Goal: Information Seeking & Learning: Check status

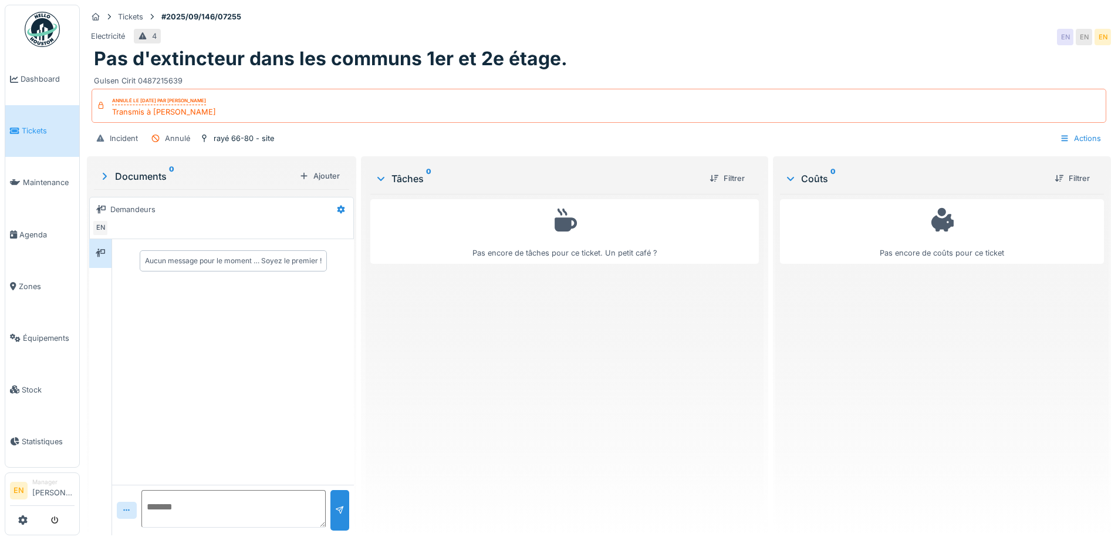
click at [522, 535] on div "Tâches 0 Filtrer Pas encore de tâches pour ce ticket. Un petit café ?" at bounding box center [564, 346] width 407 height 381
click at [741, 474] on div "Pas encore de tâches pour ce ticket. Un petit café ?" at bounding box center [564, 360] width 388 height 332
click at [650, 396] on div "Pas encore de tâches pour ce ticket. Un petit café ?" at bounding box center [564, 360] width 388 height 332
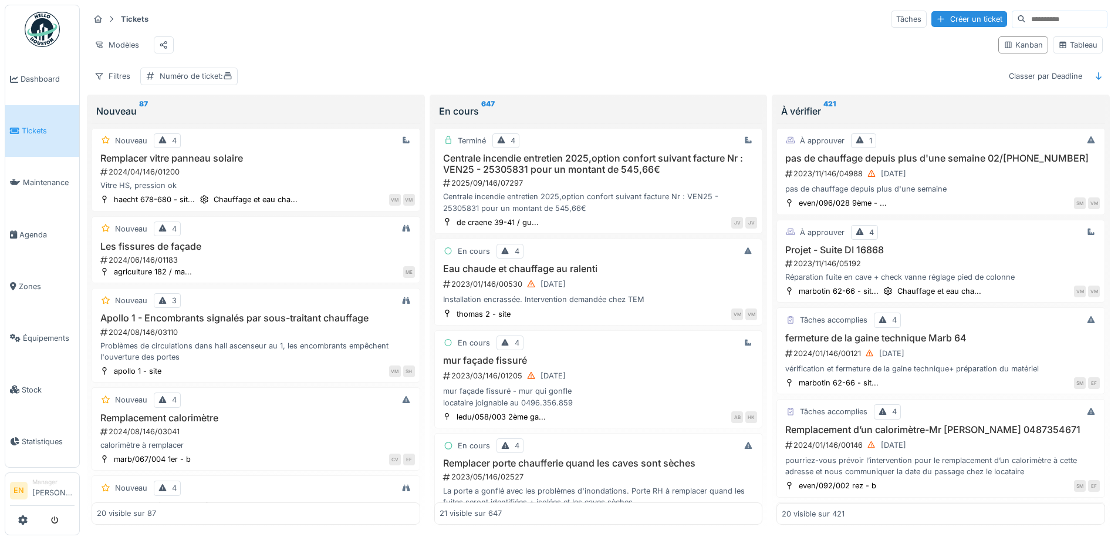
scroll to position [1292, 0]
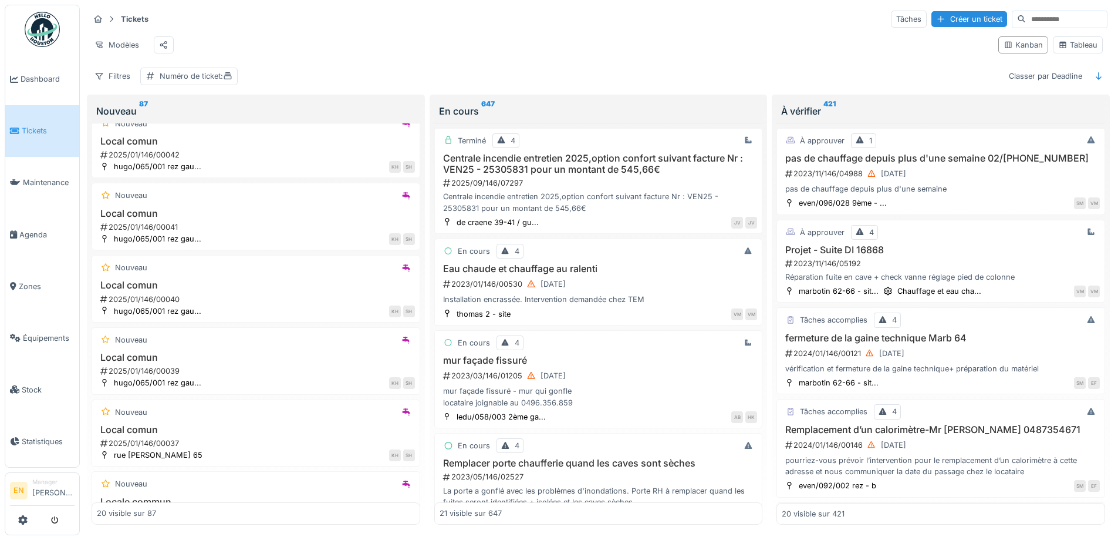
click at [662, 50] on div "Modèles" at bounding box center [539, 45] width 900 height 26
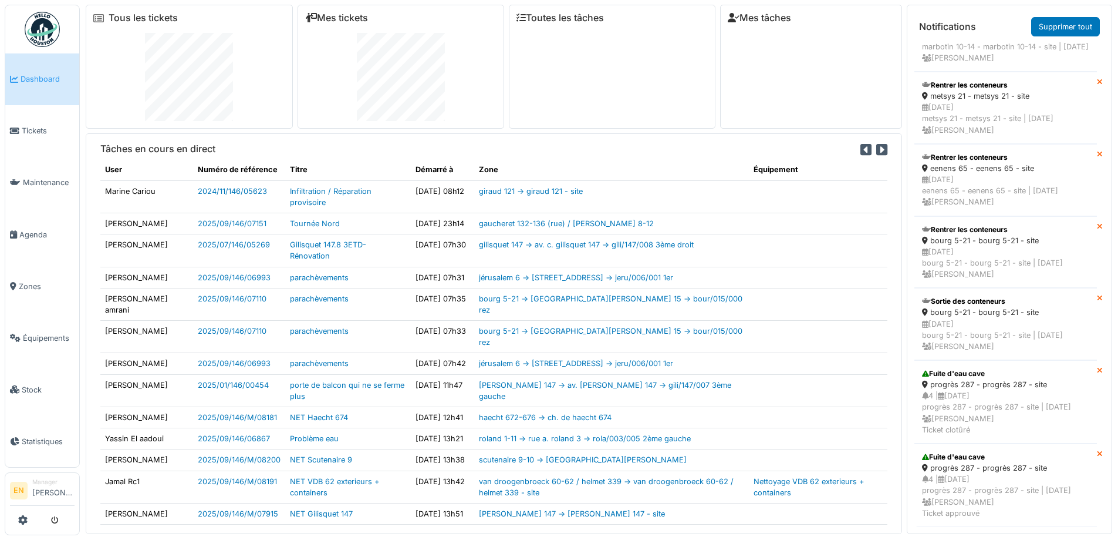
scroll to position [751, 0]
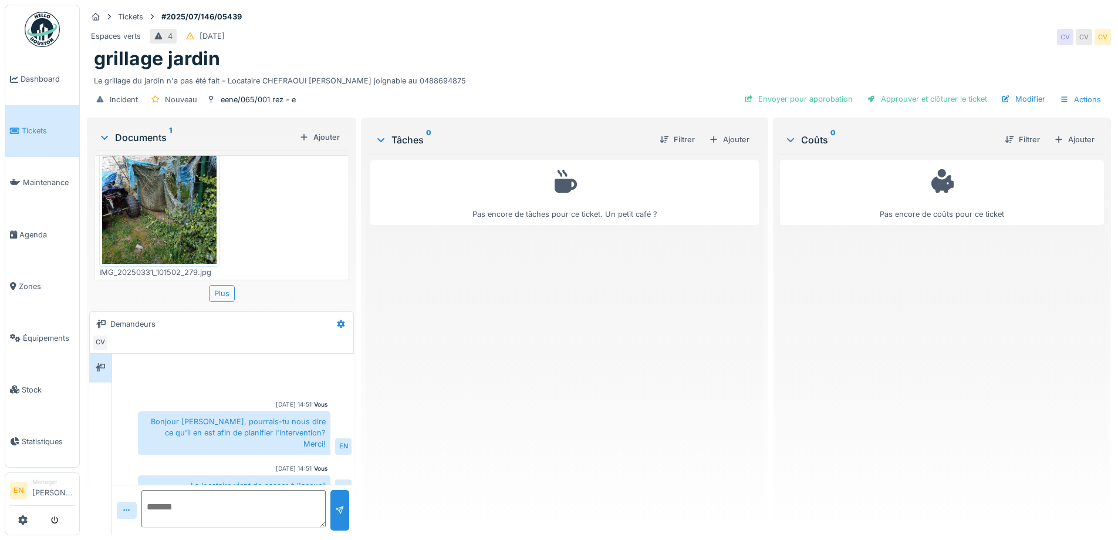
scroll to position [58, 0]
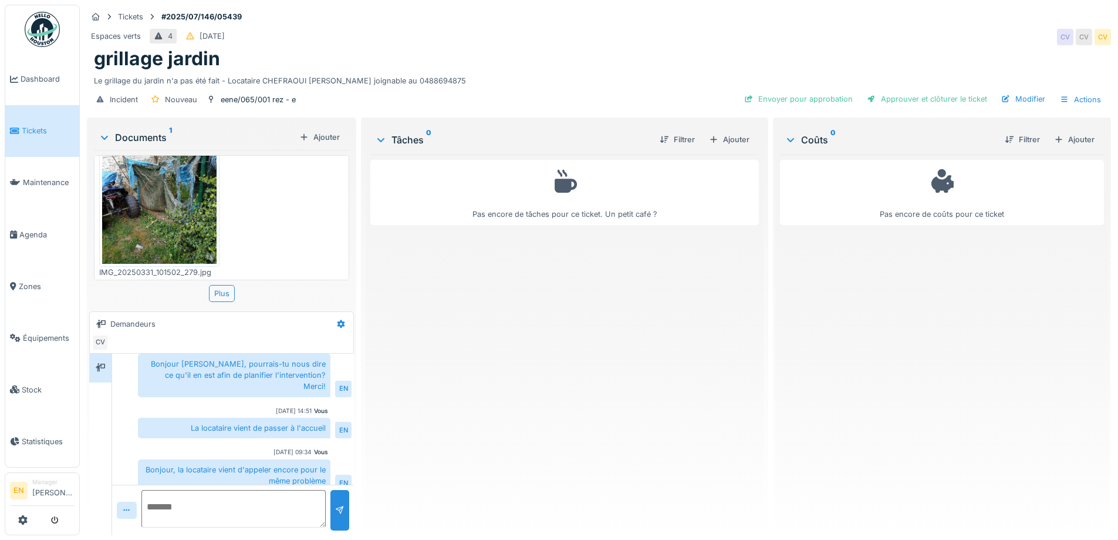
click at [457, 339] on div "Pas encore de tâches pour ce ticket. Un petit café ?" at bounding box center [564, 339] width 388 height 371
click at [355, 36] on div "Espaces verts 4 13/07/2025 CV CV CV" at bounding box center [599, 36] width 1024 height 21
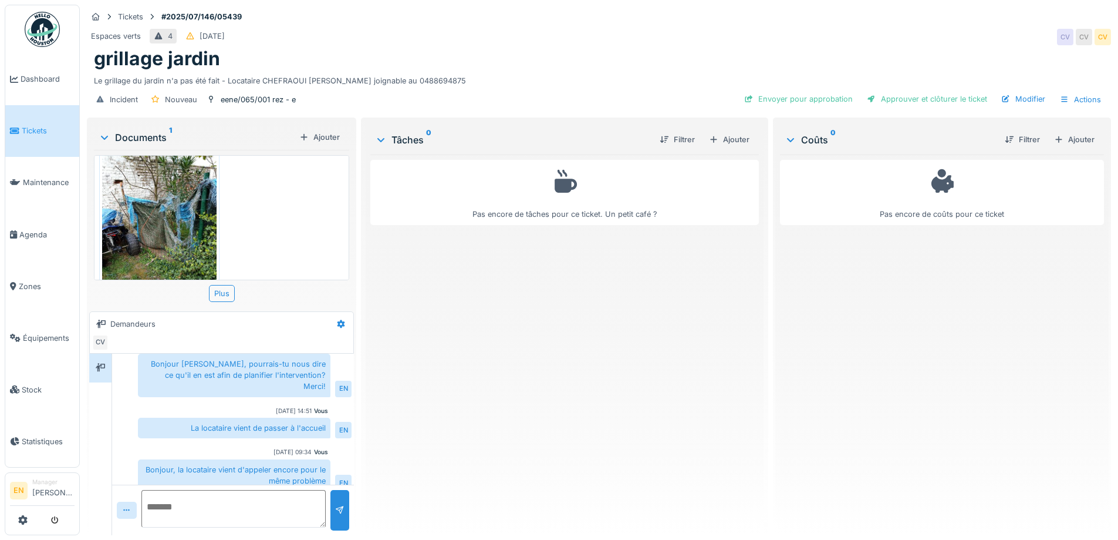
scroll to position [0, 0]
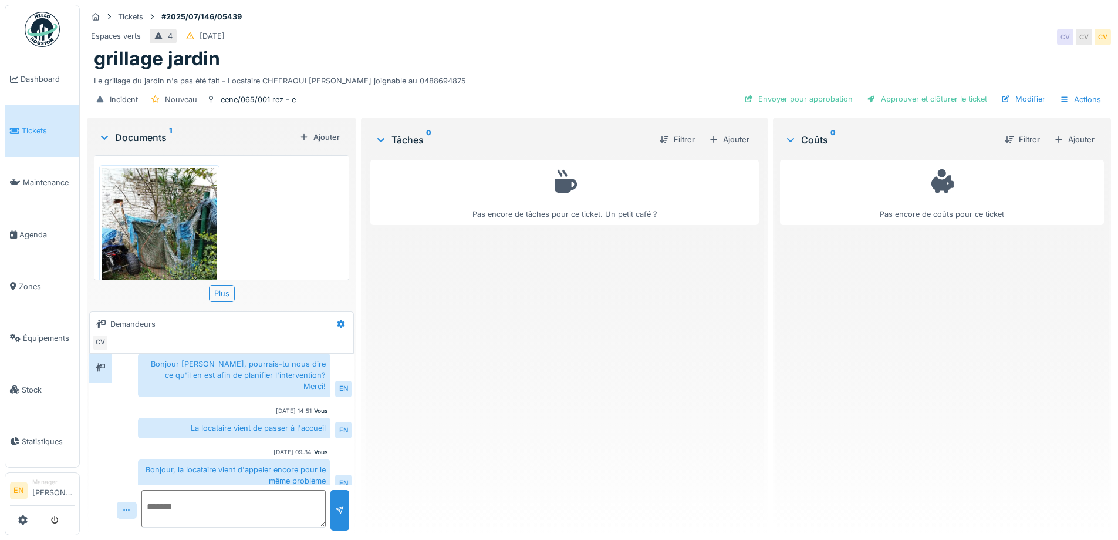
click at [578, 385] on div "Pas encore de tâches pour ce ticket. Un petit café ?" at bounding box center [564, 339] width 388 height 371
drag, startPoint x: 682, startPoint y: 392, endPoint x: 685, endPoint y: 386, distance: 6.6
click at [683, 391] on div "Pas encore de tâches pour ce ticket. Un petit café ?" at bounding box center [564, 339] width 388 height 371
click at [416, 380] on div "Pas encore de tâches pour ce ticket. Un petit café ?" at bounding box center [564, 339] width 388 height 371
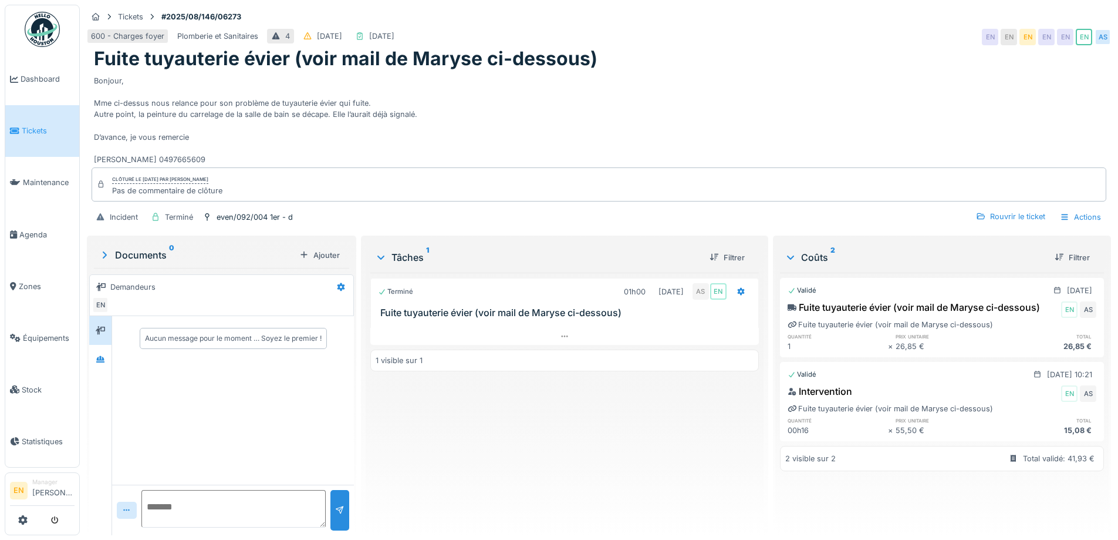
click at [680, 134] on div "Bonjour, Mme ci-dessus nous relance pour son problème de tuyauterie évier qui f…" at bounding box center [599, 117] width 1010 height 95
click at [424, 439] on div "Terminé 01h00 [DATE] AS EN Fuite tuyauterie évier (voir mail de Maryse ci-desso…" at bounding box center [564, 398] width 388 height 253
click at [100, 363] on div at bounding box center [100, 358] width 9 height 11
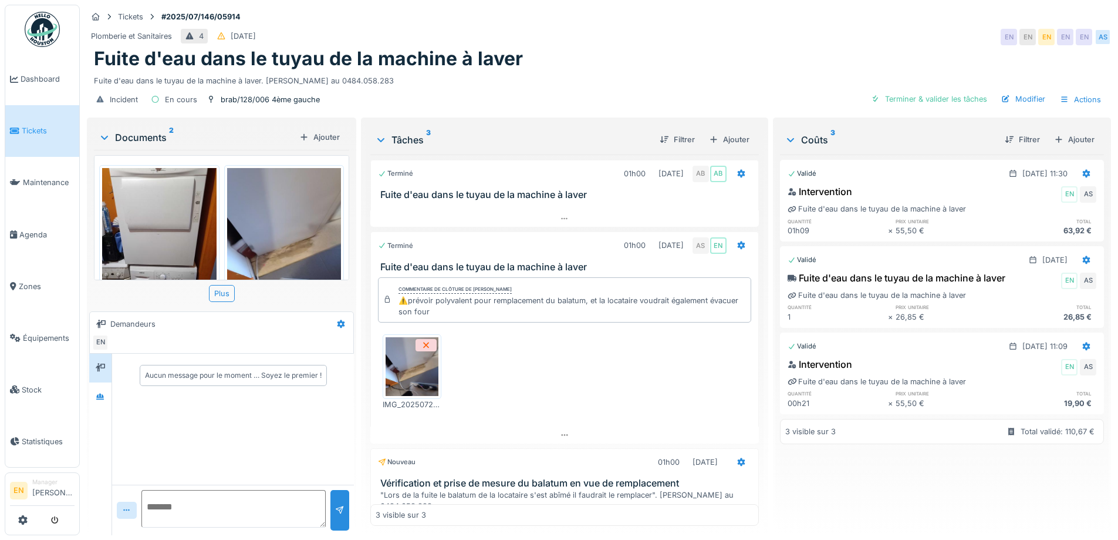
scroll to position [9, 0]
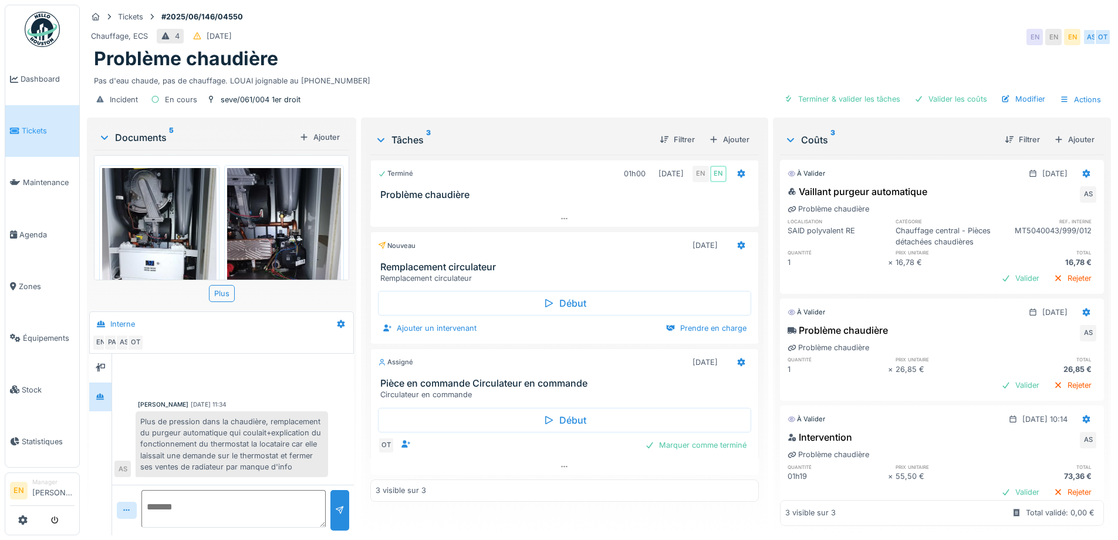
scroll to position [156, 0]
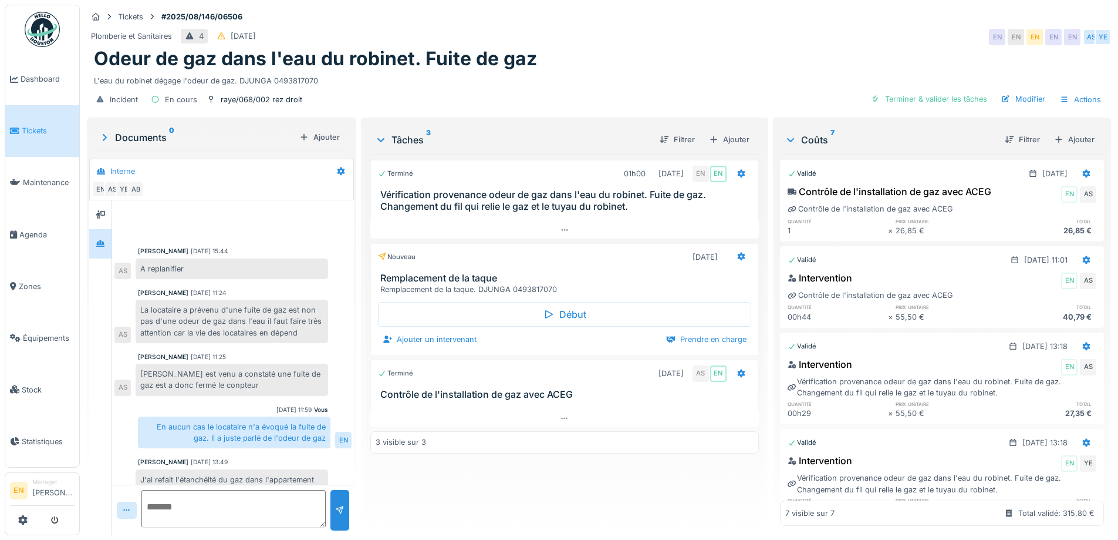
scroll to position [269, 0]
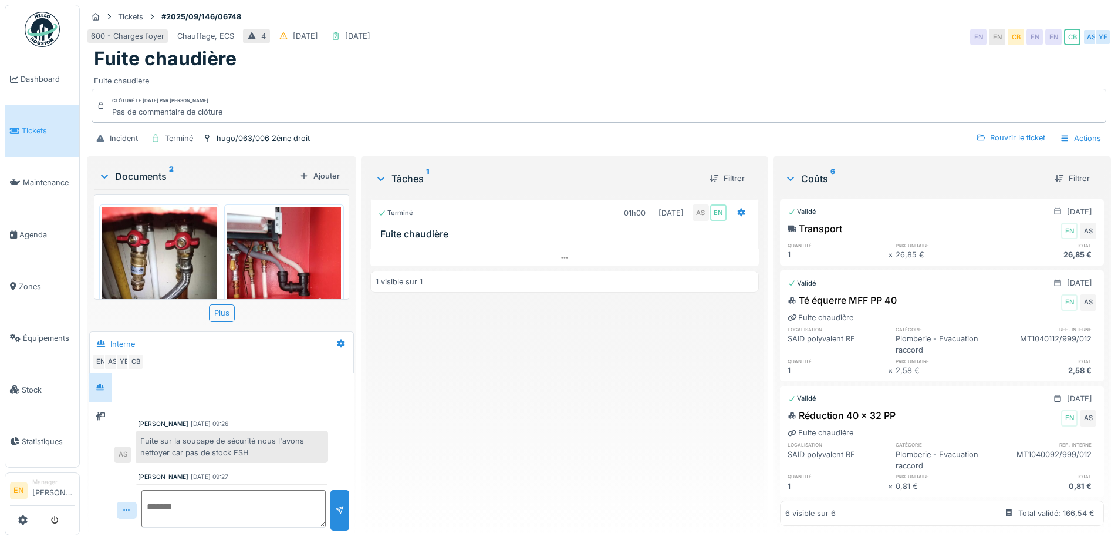
scroll to position [209, 0]
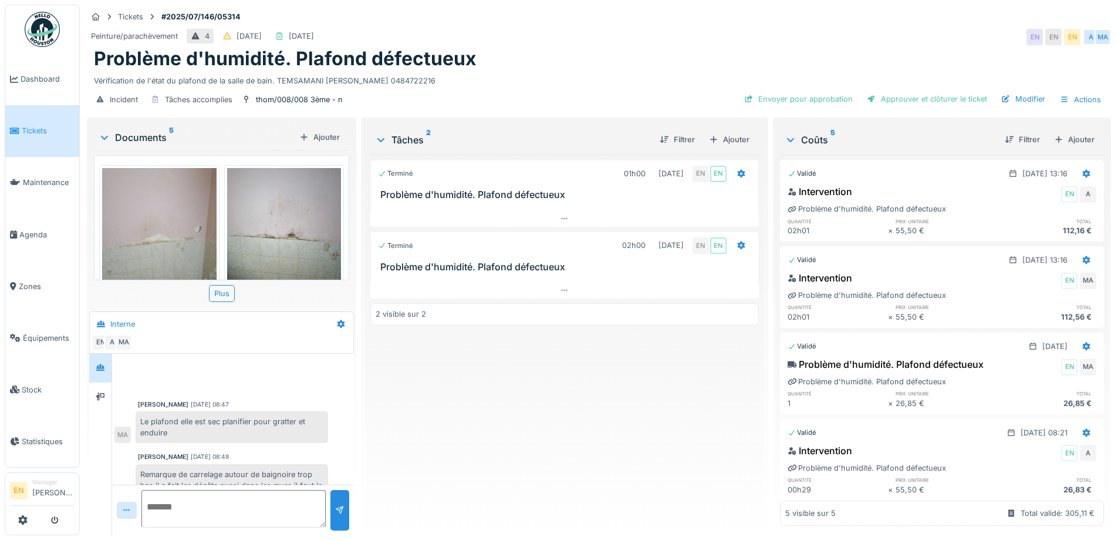
scroll to position [10, 0]
click at [373, 451] on div "Terminé 01h00 [DATE] EN EN Problème d'humidité. Plafond défectueux Terminé 02h0…" at bounding box center [564, 339] width 388 height 371
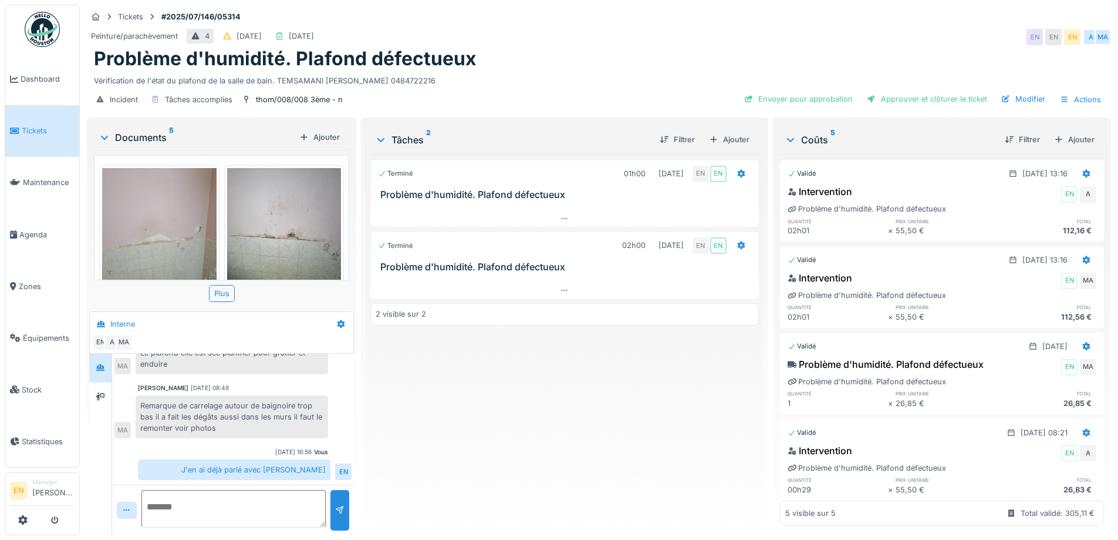
click at [296, 446] on div "Mahfoud Assajeri 09/07/2025 08:47 Le plafond elle est sec planifier pour gratte…" at bounding box center [233, 385] width 242 height 200
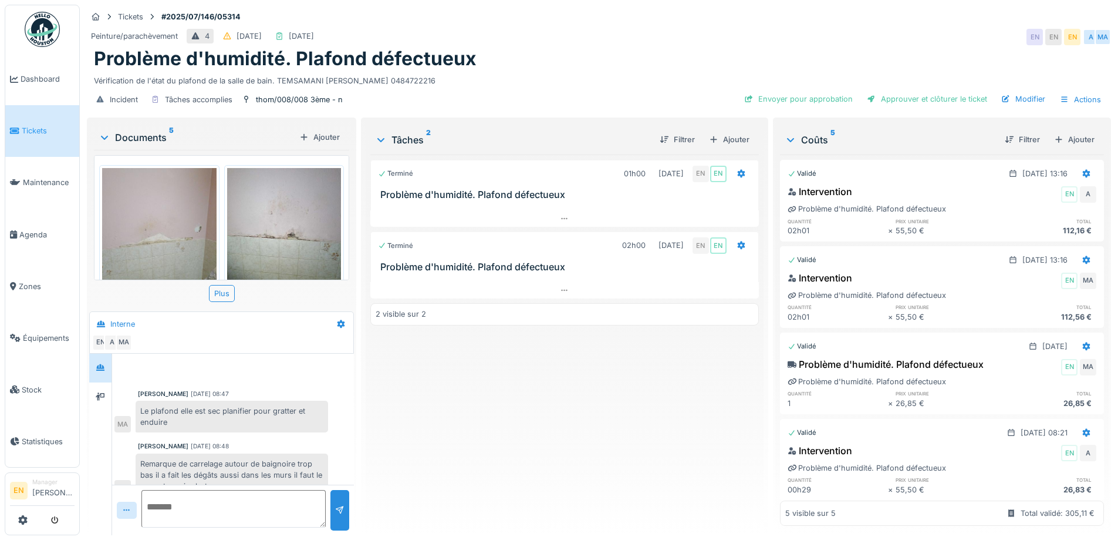
click at [430, 441] on div "Terminé 01h00 09/07/2025 EN EN Problème d'humidité. Plafond défectueux Terminé …" at bounding box center [564, 339] width 388 height 371
click at [510, 412] on div "Terminé 01h00 09/07/2025 EN EN Problème d'humidité. Plafond défectueux Terminé …" at bounding box center [564, 339] width 388 height 371
click at [493, 397] on div "Terminé 01h00 09/07/2025 EN EN Problème d'humidité. Plafond défectueux Terminé …" at bounding box center [564, 339] width 388 height 371
click at [485, 394] on div "Terminé 01h00 09/07/2025 EN EN Problème d'humidité. Plafond défectueux Terminé …" at bounding box center [564, 339] width 388 height 371
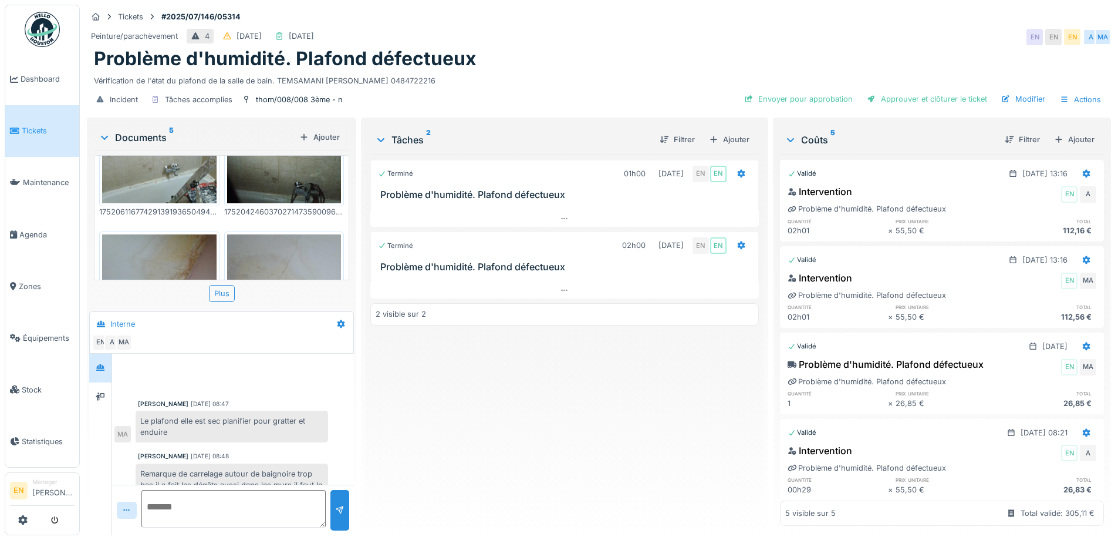
scroll to position [0, 0]
click at [182, 255] on img at bounding box center [159, 310] width 114 height 152
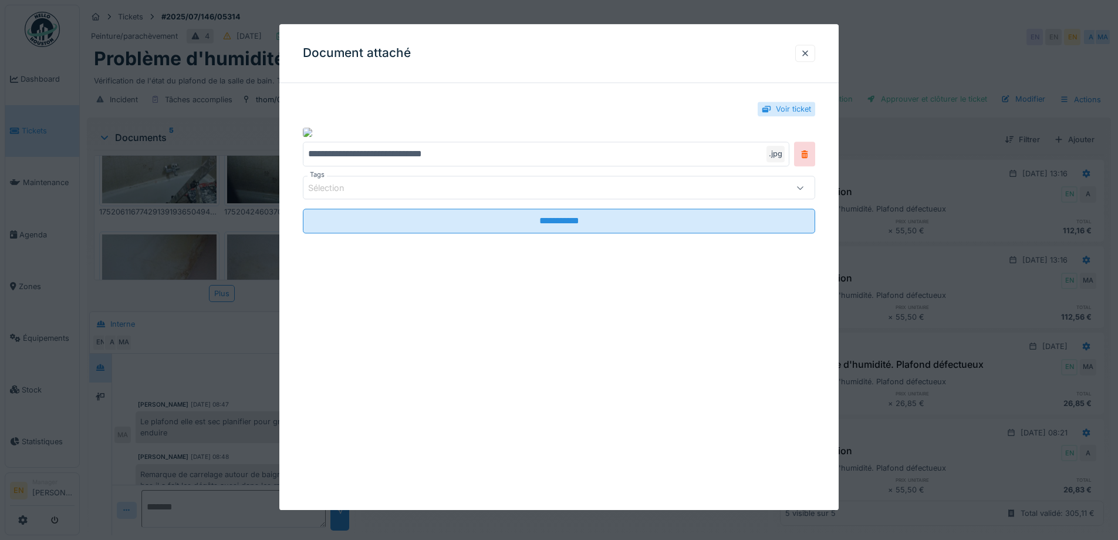
drag, startPoint x: 808, startPoint y: 53, endPoint x: 728, endPoint y: 59, distance: 80.1
click at [790, 56] on div "Document attaché" at bounding box center [558, 53] width 559 height 59
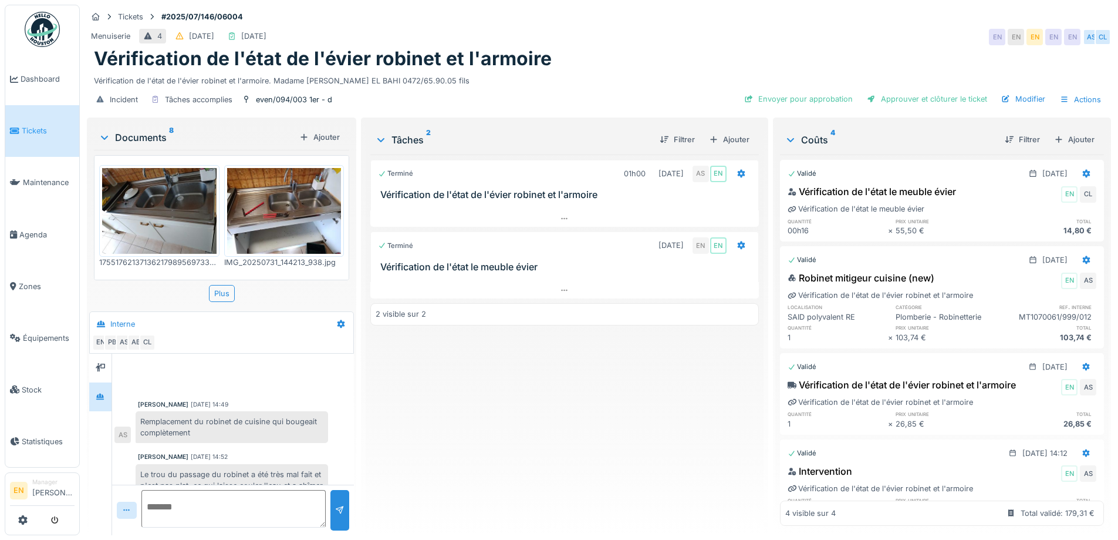
scroll to position [122, 0]
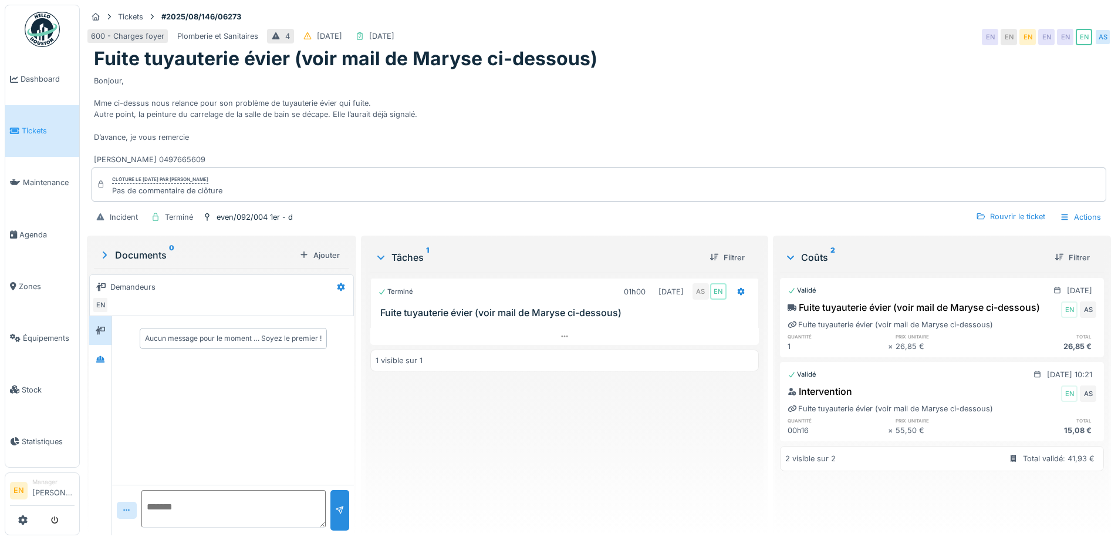
click at [87, 355] on div "Documents 0 Ajouter Demandeurs EN Aucun message pour le moment … Soyez le premi…" at bounding box center [221, 386] width 269 height 302
click at [99, 357] on icon at bounding box center [100, 359] width 8 height 6
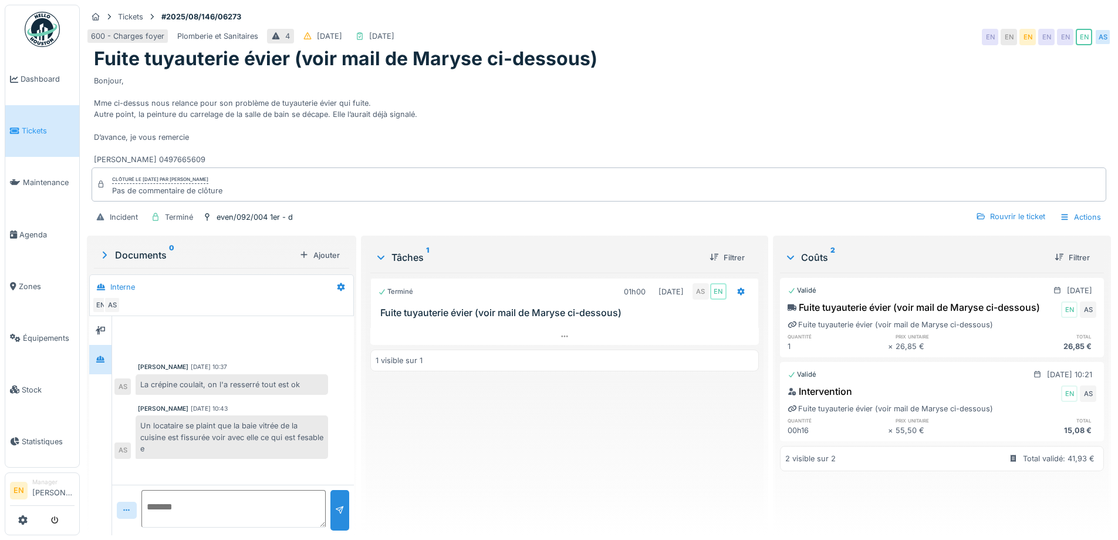
click at [285, 402] on div "Anouar Serifi 11/08/2025 10:37 La crépine coulait, on l'a resserré tout est ok …" at bounding box center [233, 389] width 242 height 147
click at [444, 426] on div "Terminé 01h00 11/08/2025 AS EN Fuite tuyauterie évier (voir mail de Maryse ci-d…" at bounding box center [564, 398] width 388 height 253
click at [491, 104] on div "Bonjour, Mme ci-dessus nous relance pour son problème de tuyauterie évier qui f…" at bounding box center [599, 117] width 1010 height 95
click at [614, 113] on div "Bonjour, Mme ci-dessus nous relance pour son problème de tuyauterie évier qui f…" at bounding box center [599, 117] width 1010 height 95
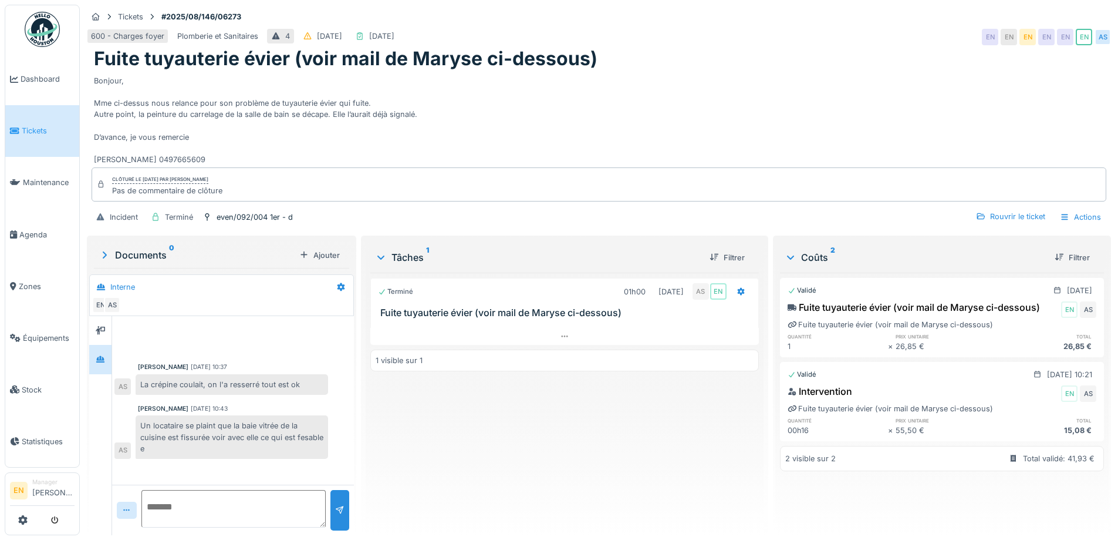
click at [630, 123] on div "Bonjour, Mme ci-dessus nous relance pour son problème de tuyauterie évier qui f…" at bounding box center [599, 117] width 1010 height 95
drag, startPoint x: 544, startPoint y: 402, endPoint x: 556, endPoint y: 400, distance: 12.4
click at [548, 402] on div "Terminé 01h00 11/08/2025 AS EN Fuite tuyauterie évier (voir mail de Maryse ci-d…" at bounding box center [564, 398] width 388 height 253
click at [417, 436] on div "Terminé 01h00 11/08/2025 AS EN Fuite tuyauterie évier (voir mail de Maryse ci-d…" at bounding box center [564, 398] width 388 height 253
click at [413, 466] on div "Terminé 01h00 11/08/2025 AS EN Fuite tuyauterie évier (voir mail de Maryse ci-d…" at bounding box center [564, 398] width 388 height 253
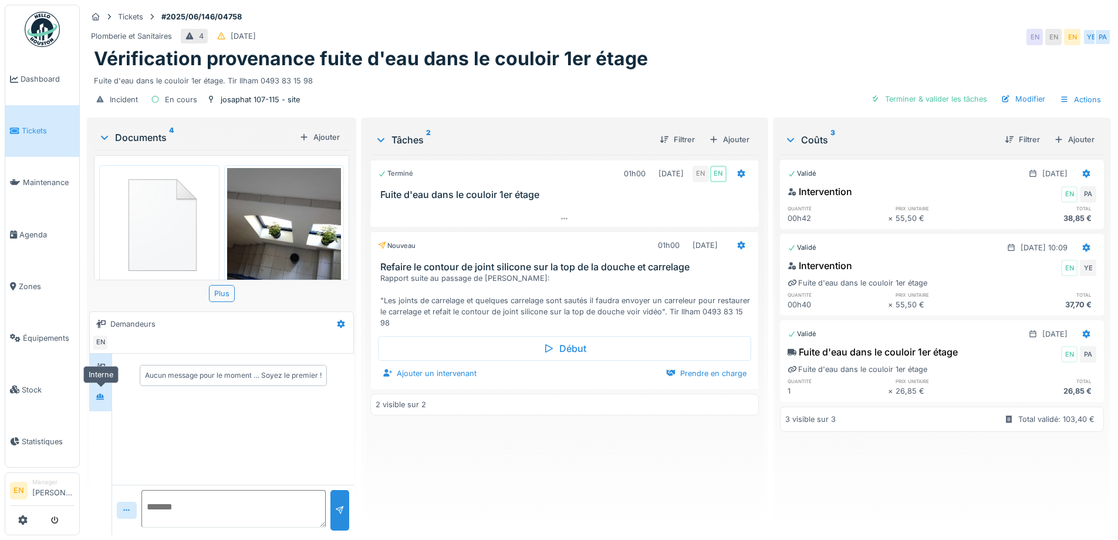
click at [100, 400] on icon at bounding box center [100, 397] width 9 height 8
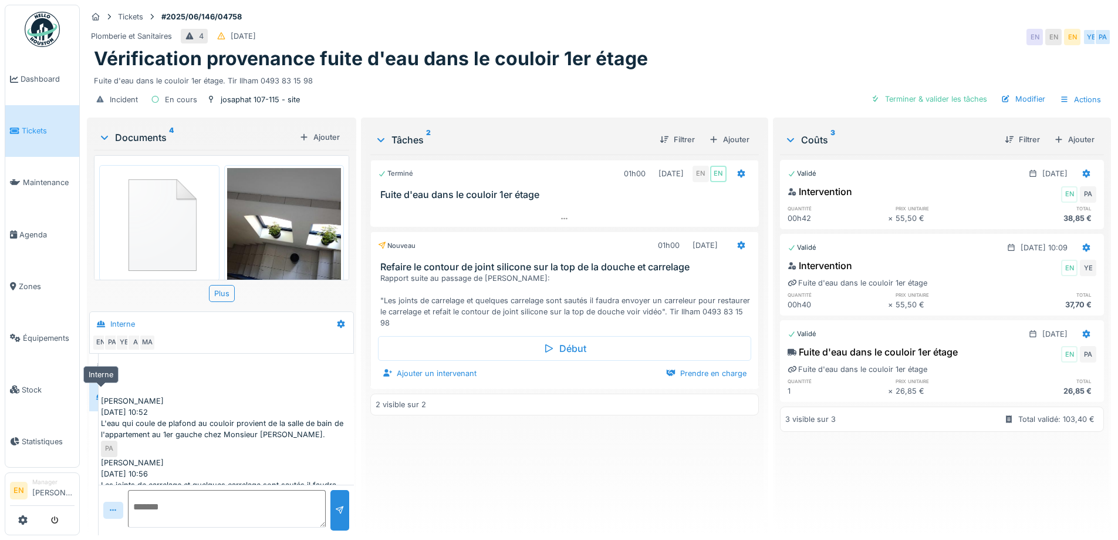
scroll to position [50, 0]
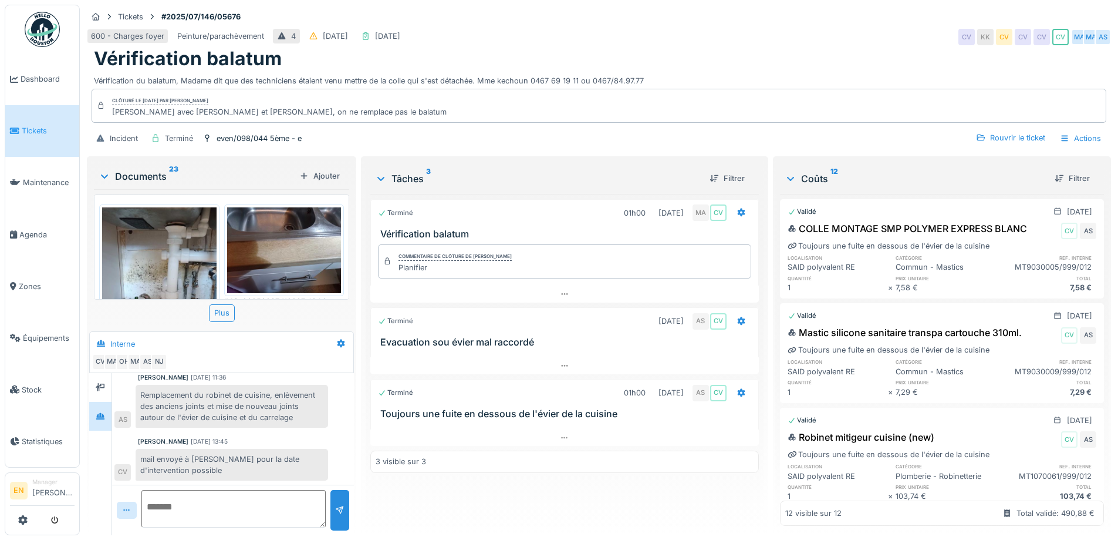
scroll to position [420, 0]
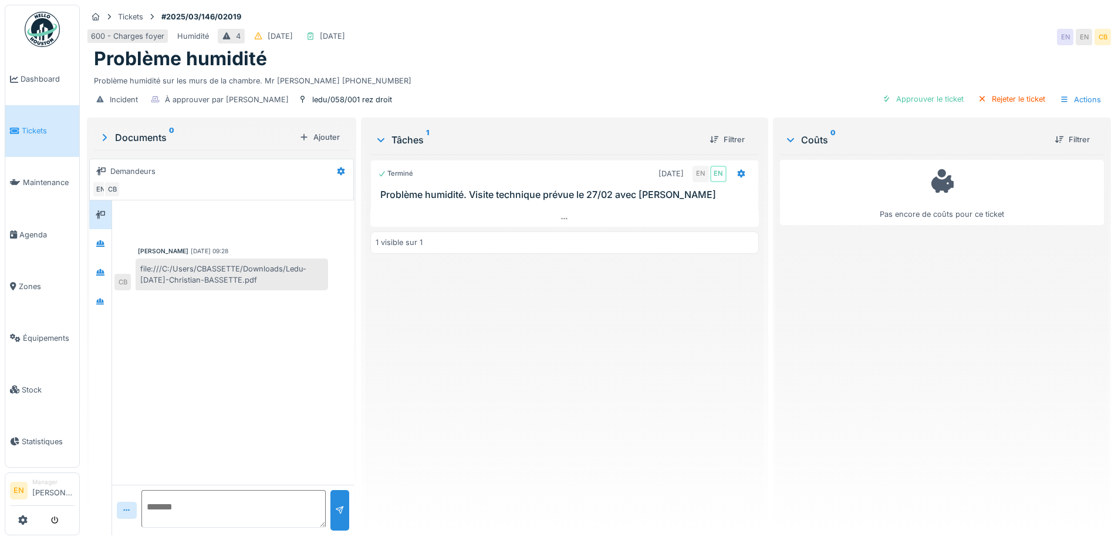
click at [430, 329] on div "Terminé 02/03/2025 EN EN Problème humidité. Visite technique prévue le 27/02 av…" at bounding box center [564, 339] width 388 height 371
click at [473, 340] on div "Terminé 02/03/2025 EN EN Problème humidité. Visite technique prévue le 27/02 av…" at bounding box center [564, 339] width 388 height 371
click at [476, 343] on div "Terminé 02/03/2025 EN EN Problème humidité. Visite technique prévue le 27/02 av…" at bounding box center [564, 339] width 388 height 371
drag, startPoint x: 429, startPoint y: 447, endPoint x: 421, endPoint y: 433, distance: 16.5
click at [430, 443] on div "Terminé 02/03/2025 EN EN Problème humidité. Visite technique prévue le 27/02 av…" at bounding box center [564, 339] width 388 height 371
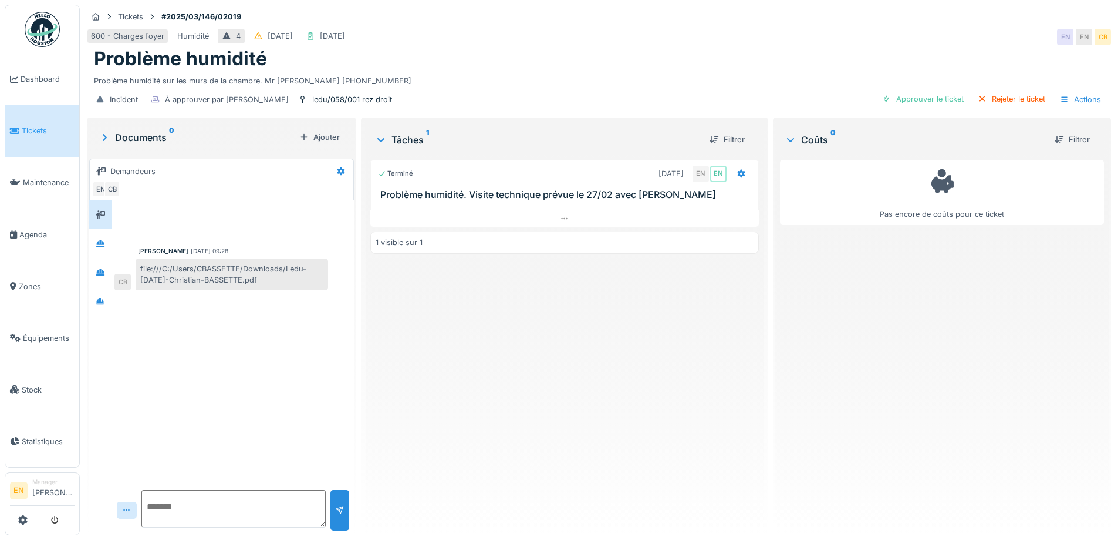
drag, startPoint x: 495, startPoint y: 380, endPoint x: 497, endPoint y: 374, distance: 6.0
click at [497, 379] on div "Terminé 02/03/2025 EN EN Problème humidité. Visite technique prévue le 27/02 av…" at bounding box center [564, 339] width 388 height 371
click at [478, 361] on div "Terminé 02/03/2025 EN EN Problème humidité. Visite technique prévue le 27/02 av…" at bounding box center [564, 339] width 388 height 371
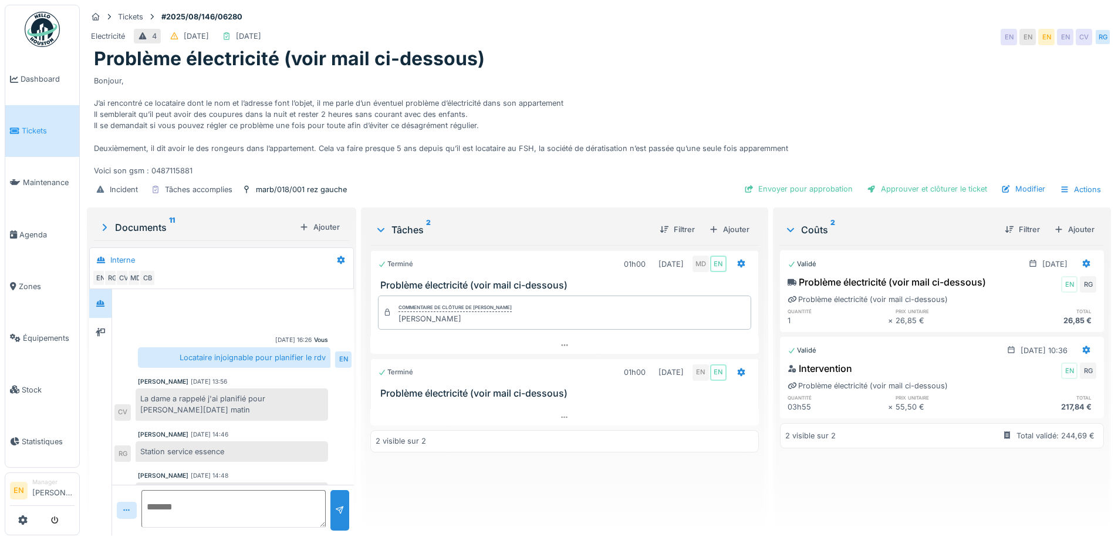
scroll to position [151, 0]
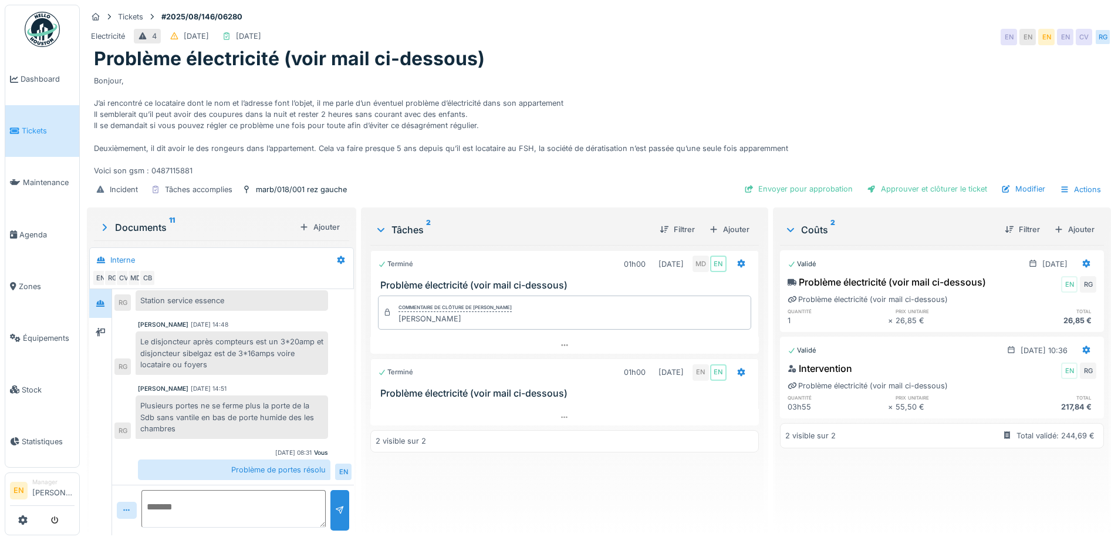
click at [640, 82] on div "Bonjour, J’ai rencontré ce locataire dont le nom et l’adresse font l’objet, il …" at bounding box center [599, 123] width 1010 height 106
click at [565, 97] on div "Bonjour, J’ai rencontré ce locataire dont le nom et l’adresse font l’objet, il …" at bounding box center [599, 123] width 1010 height 106
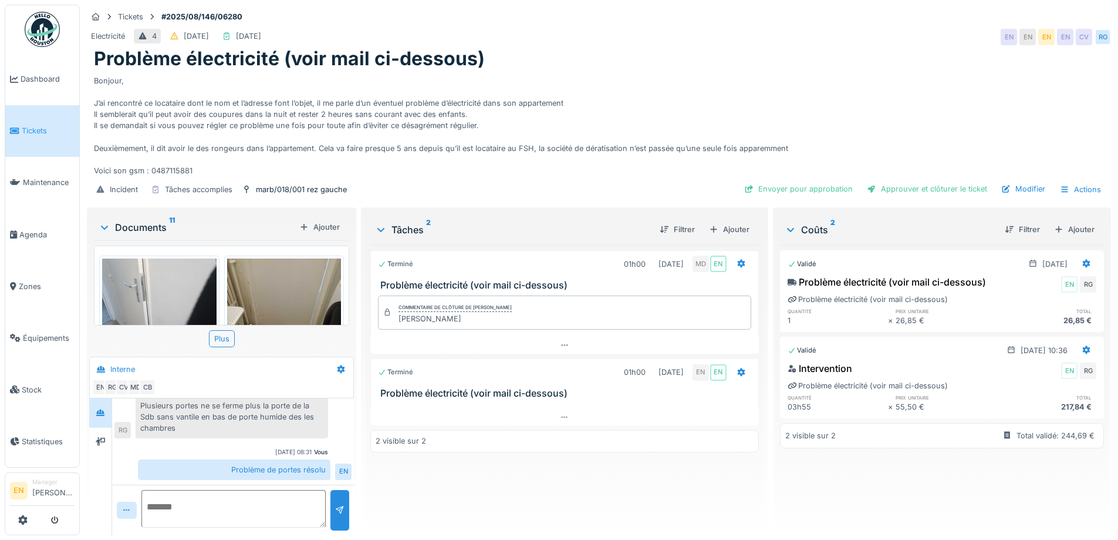
scroll to position [202, 0]
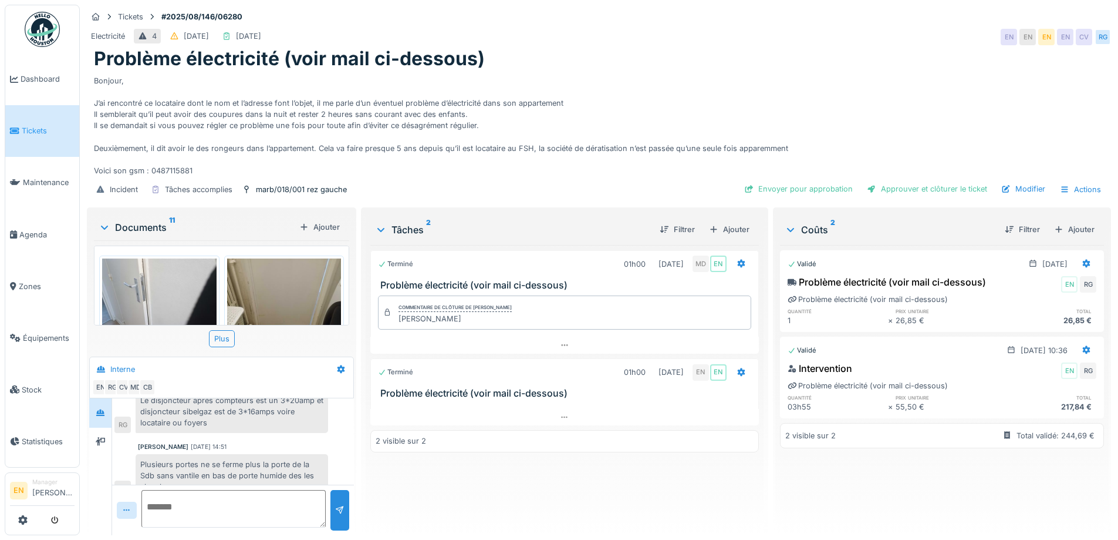
click at [751, 12] on div "Tickets #2025/08/146/06280" at bounding box center [599, 16] width 1024 height 15
click at [618, 519] on div "Tâches 2 Filtrer Ajouter Terminé 01h00 08/08/2025 MD EN Problème électricité (v…" at bounding box center [564, 370] width 397 height 321
click at [670, 70] on div "Bonjour, J’ai rencontré ce locataire dont le nom et l’adresse font l’objet, il …" at bounding box center [599, 123] width 1010 height 106
click at [671, 72] on div "Bonjour, J’ai rencontré ce locataire dont le nom et l’adresse font l’objet, il …" at bounding box center [599, 123] width 1010 height 106
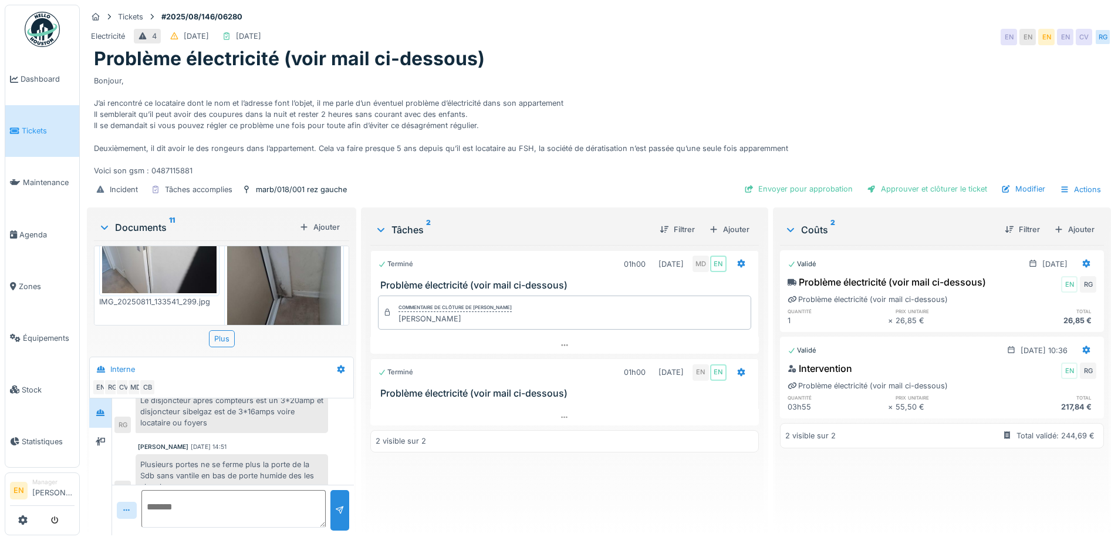
scroll to position [137, 0]
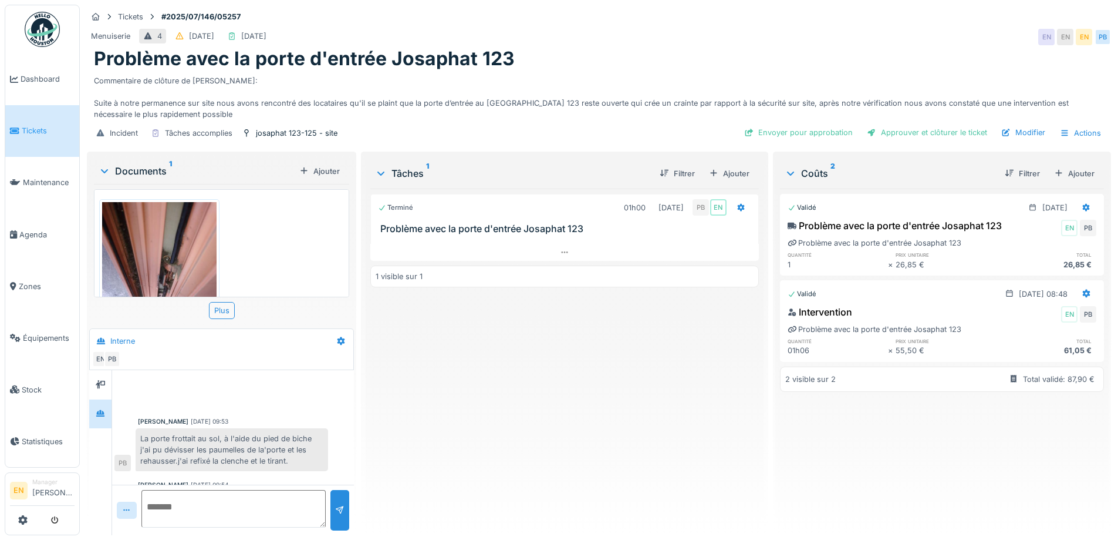
scroll to position [45, 0]
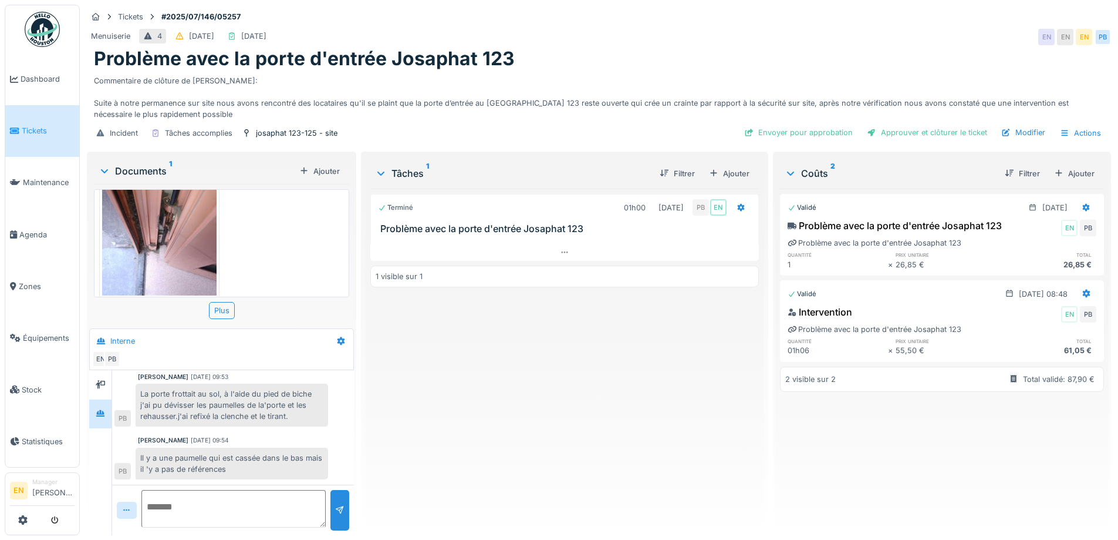
click at [504, 382] on div "Terminé 01h00 02/07/2025 PB EN Problème avec la porte d'entrée Josaphat 123 1 v…" at bounding box center [564, 356] width 388 height 337
click at [562, 387] on div "Terminé 01h00 02/07/2025 PB EN Problème avec la porte d'entrée Josaphat 123 1 v…" at bounding box center [564, 356] width 388 height 337
click at [710, 24] on div "Tickets #2025/07/146/05257" at bounding box center [599, 16] width 1024 height 15
click at [550, 393] on div "Terminé 01h00 02/07/2025 PB EN Problème avec la porte d'entrée Josaphat 123 1 v…" at bounding box center [564, 356] width 388 height 337
click at [620, 430] on div "Terminé 01h00 02/07/2025 PB EN Problème avec la porte d'entrée Josaphat 123 1 v…" at bounding box center [564, 356] width 388 height 337
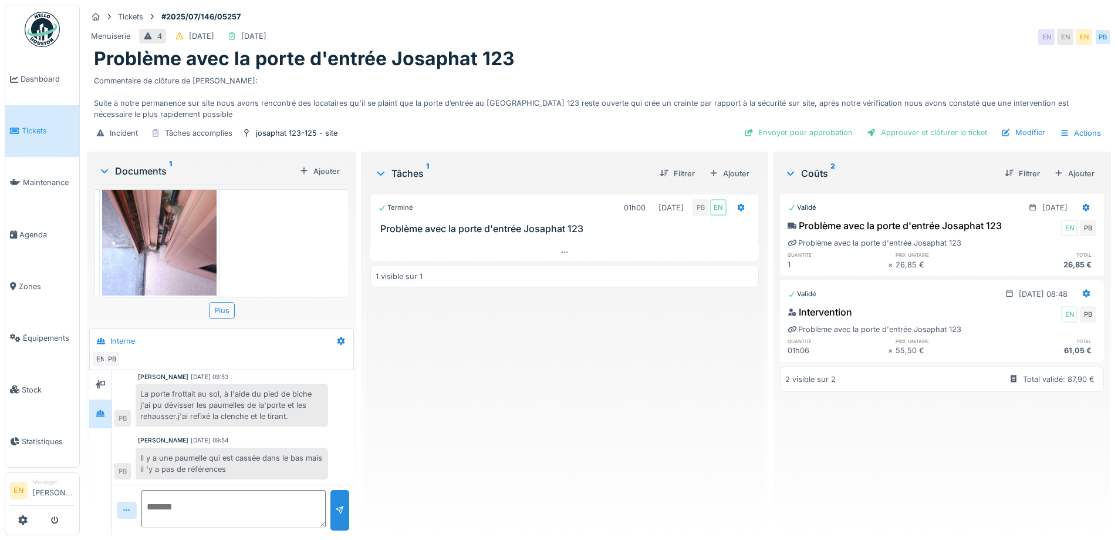
click at [561, 425] on div "Terminé 01h00 02/07/2025 PB EN Problème avec la porte d'entrée Josaphat 123 1 v…" at bounding box center [564, 356] width 388 height 337
click at [794, 29] on div "Menuiserie 4 06/07/2025 02/07/2025 EN EN EN PB" at bounding box center [599, 36] width 1024 height 21
click at [500, 481] on div "Terminé 01h00 02/07/2025 PB EN Problème avec la porte d'entrée Josaphat 123 1 v…" at bounding box center [564, 356] width 388 height 337
click at [760, 23] on div "Tickets #2025/07/146/05257" at bounding box center [599, 16] width 1024 height 15
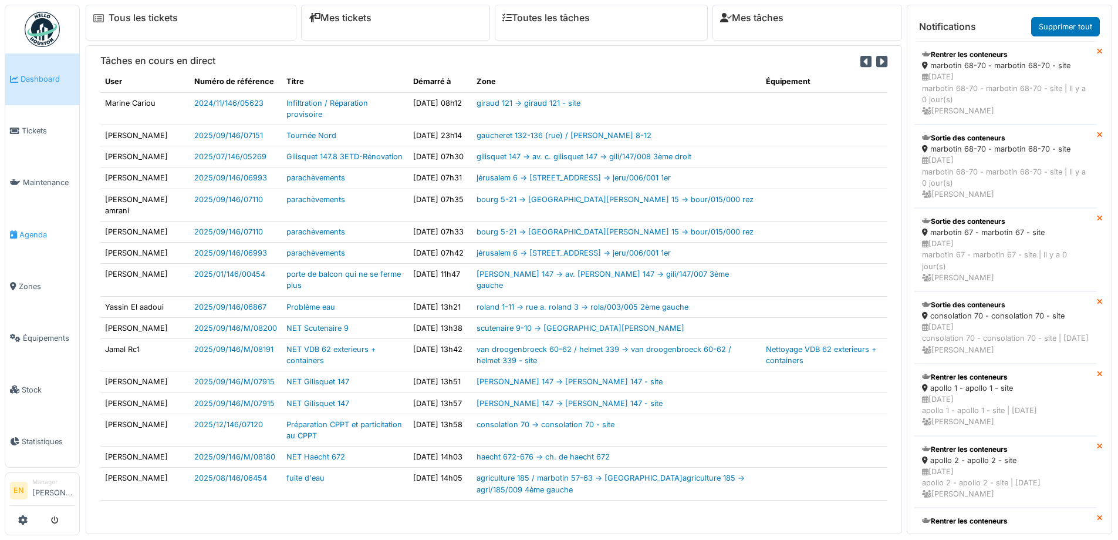
click at [28, 234] on span "Agenda" at bounding box center [46, 234] width 55 height 11
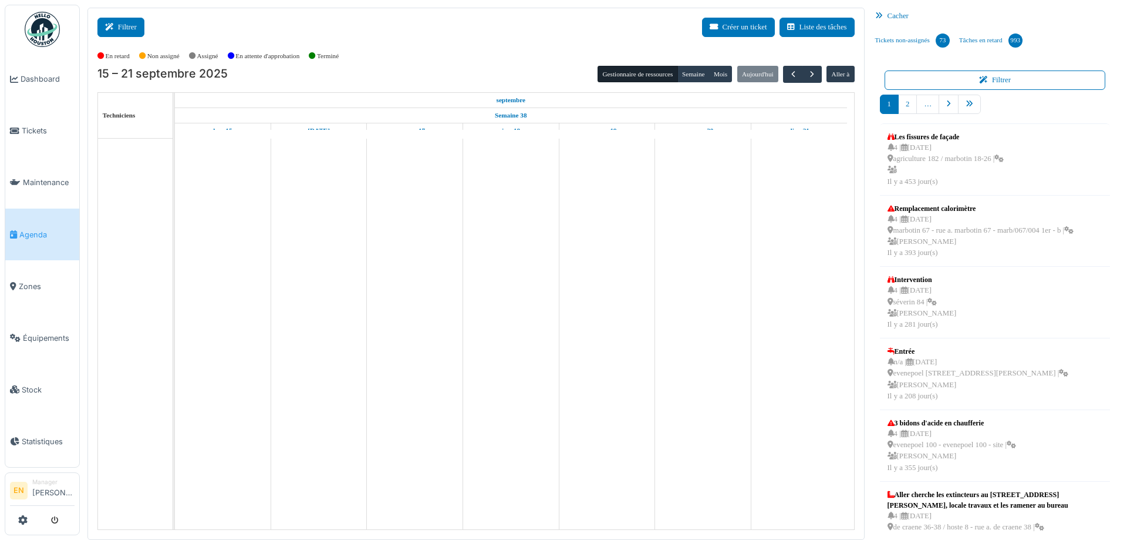
click at [122, 26] on button "Filtrer" at bounding box center [120, 27] width 47 height 19
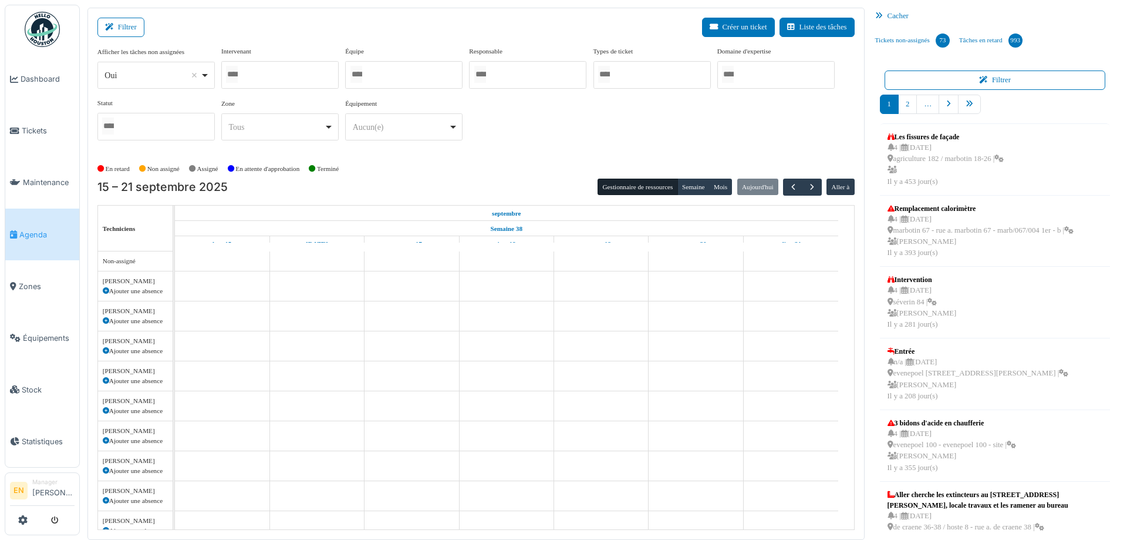
click at [207, 77] on div "Oui Remove item" at bounding box center [155, 75] width 107 height 17
select select "**"
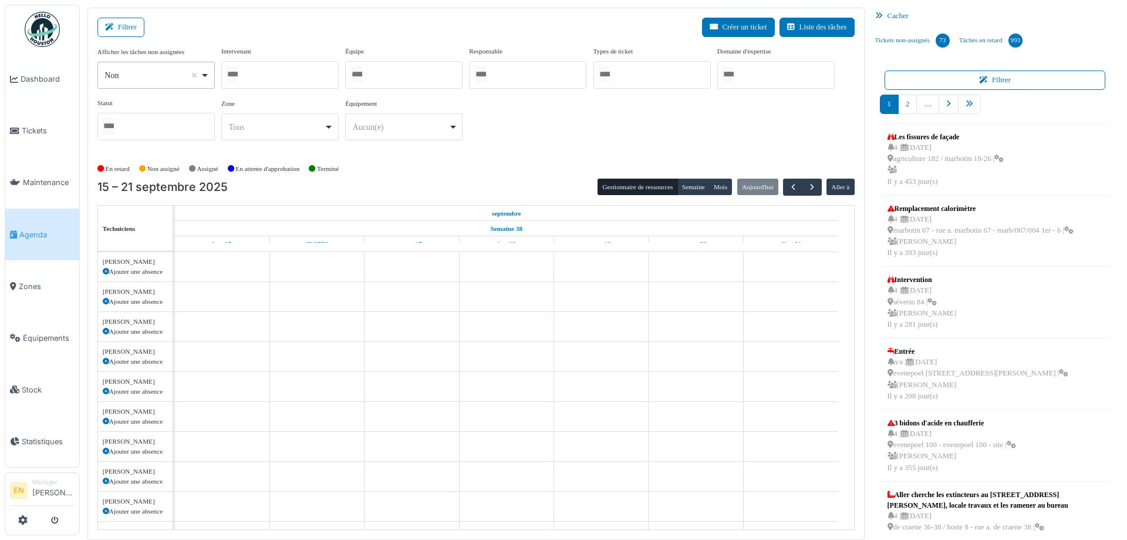
click at [275, 69] on div at bounding box center [279, 75] width 117 height 28
type input "******"
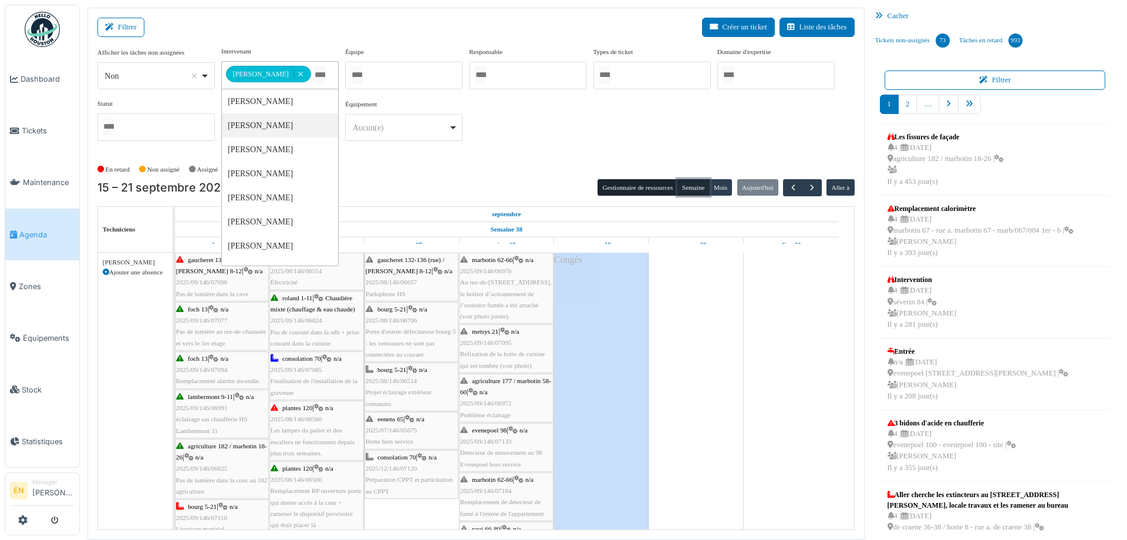
click at [688, 186] on button "Semaine" at bounding box center [693, 187] width 32 height 16
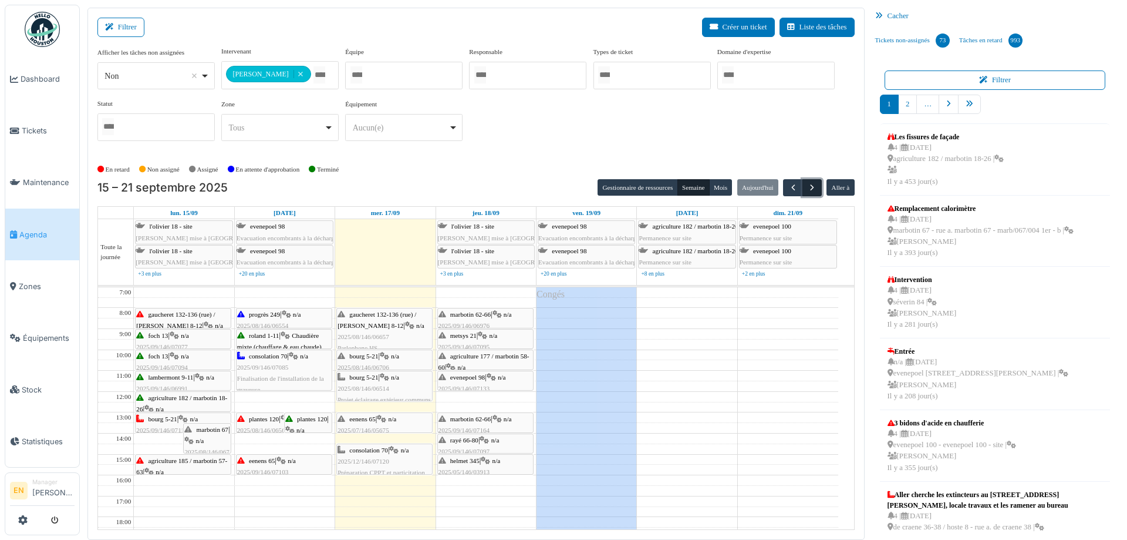
click at [807, 187] on span "button" at bounding box center [812, 188] width 10 height 10
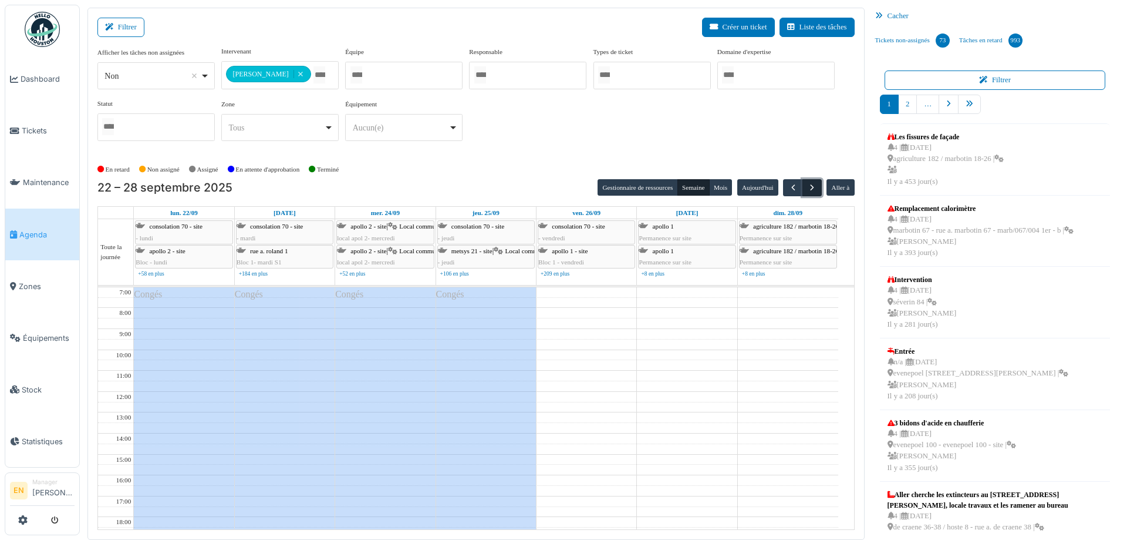
click at [807, 187] on span "button" at bounding box center [812, 188] width 10 height 10
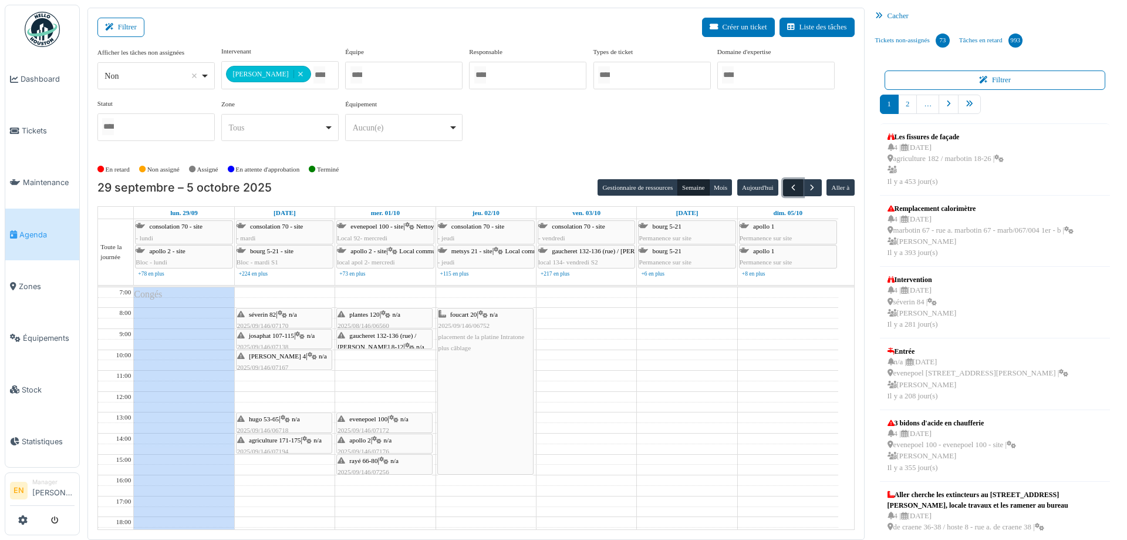
click at [790, 190] on span "button" at bounding box center [793, 188] width 10 height 10
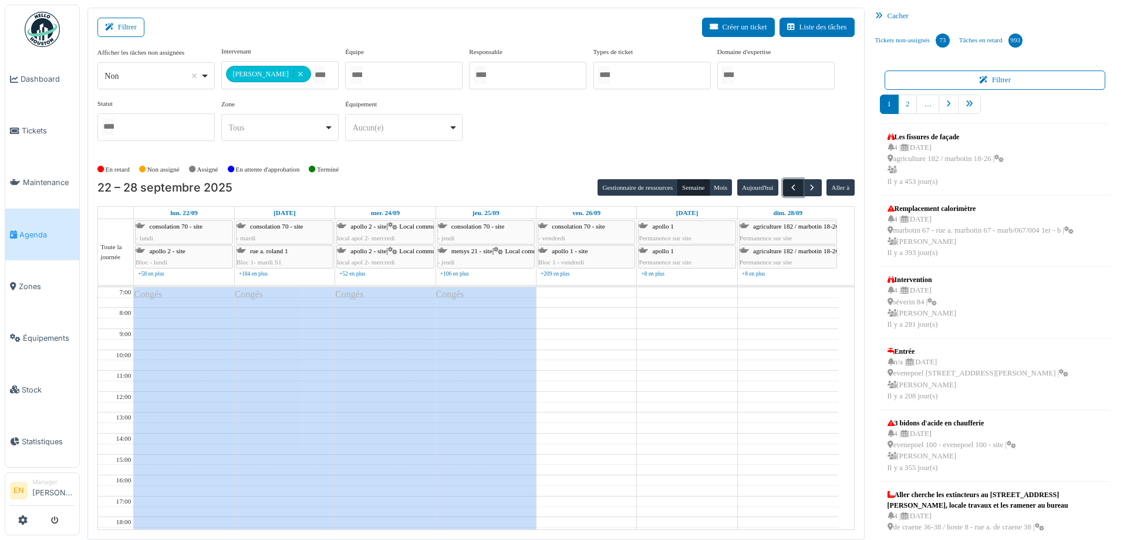
click at [788, 183] on span "button" at bounding box center [793, 188] width 10 height 10
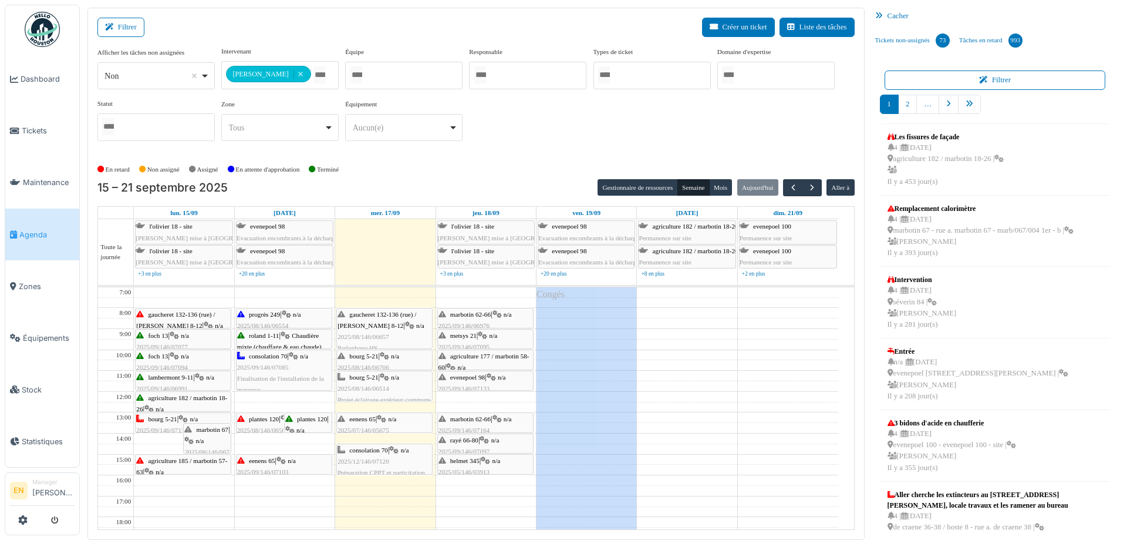
click at [500, 133] on div "**********" at bounding box center [475, 98] width 757 height 104
click at [499, 149] on div "**********" at bounding box center [475, 98] width 757 height 104
click at [612, 123] on div "**********" at bounding box center [475, 98] width 757 height 104
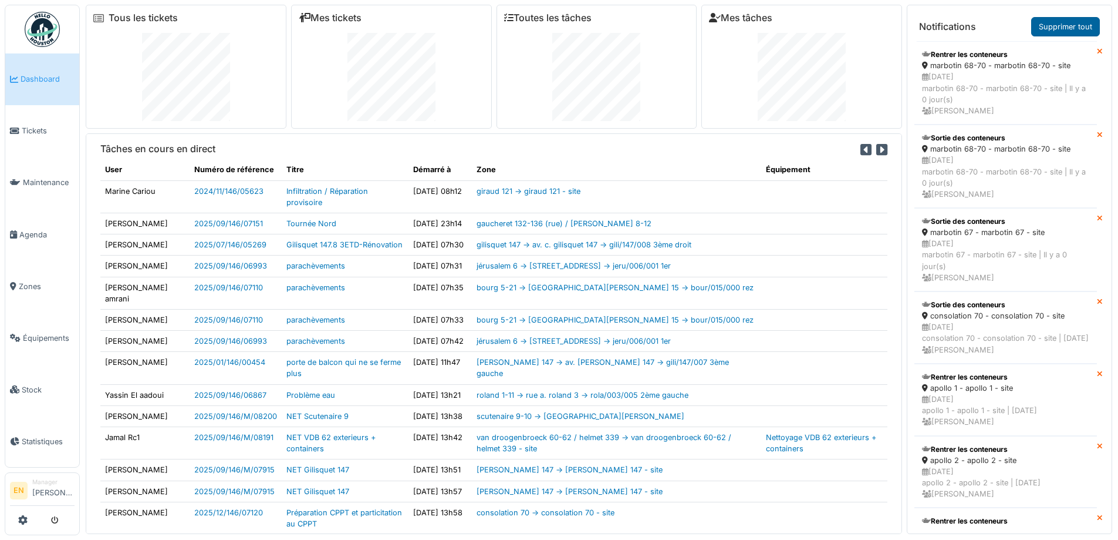
click at [1078, 23] on link "Supprimer tout" at bounding box center [1065, 26] width 69 height 19
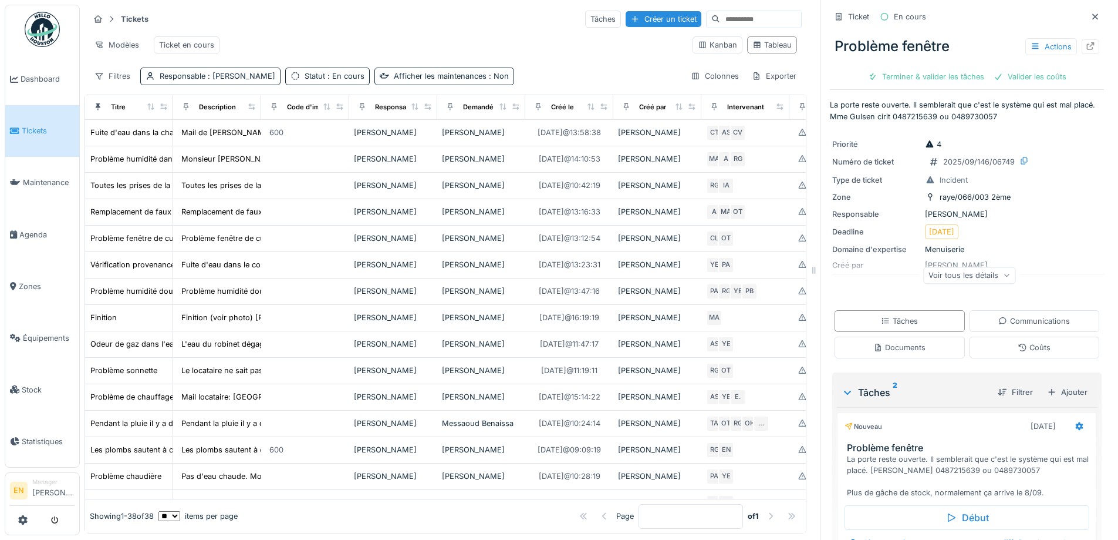
scroll to position [411, 0]
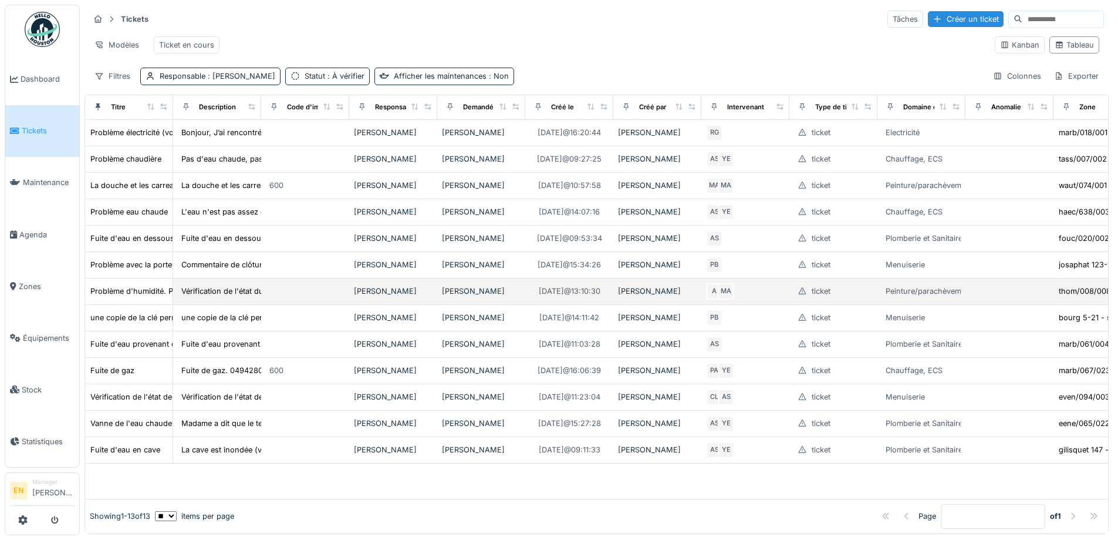
scroll to position [70, 0]
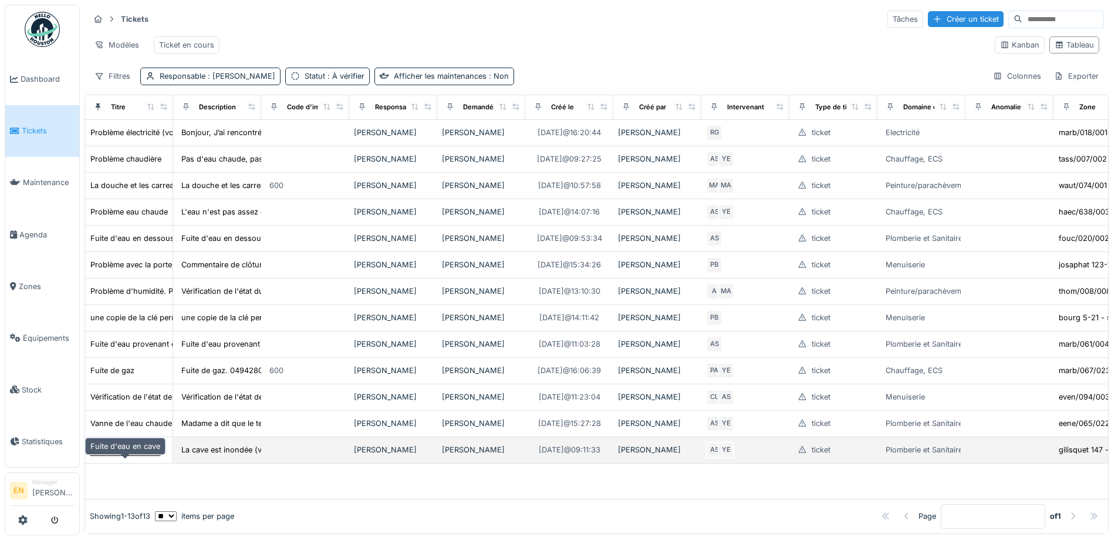
click at [131, 455] on div "Fuite d'eau en cave" at bounding box center [125, 449] width 70 height 11
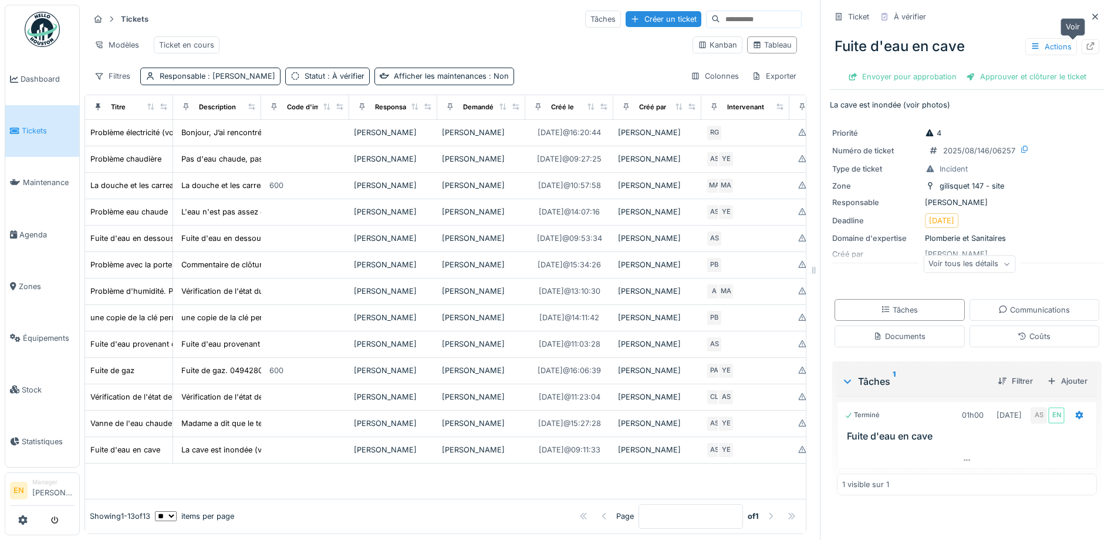
click at [1086, 49] on icon at bounding box center [1090, 46] width 9 height 8
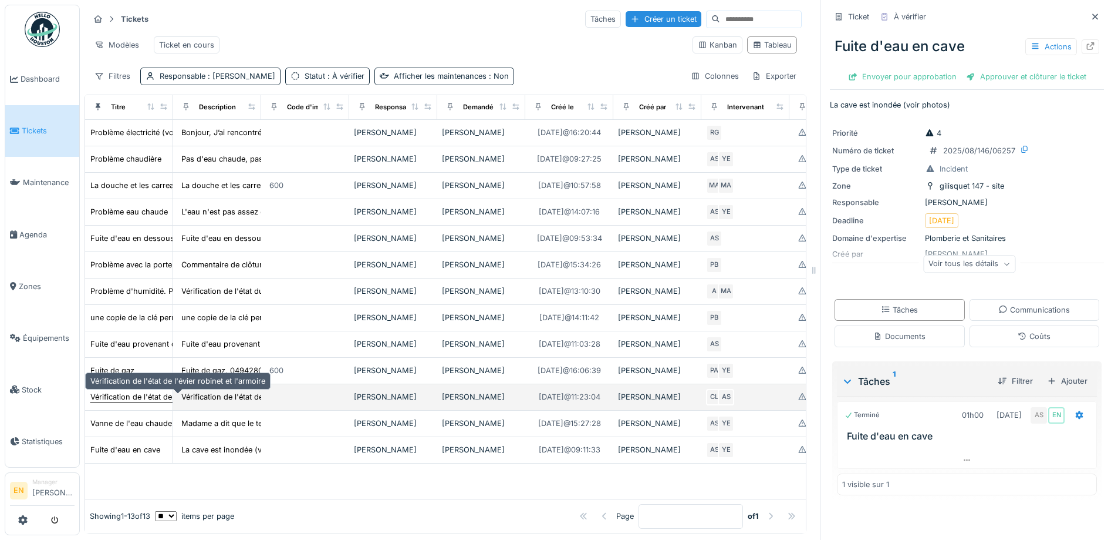
click at [156, 397] on div "Vérification de l'état de l'évier robinet et l'armoire" at bounding box center [177, 396] width 175 height 11
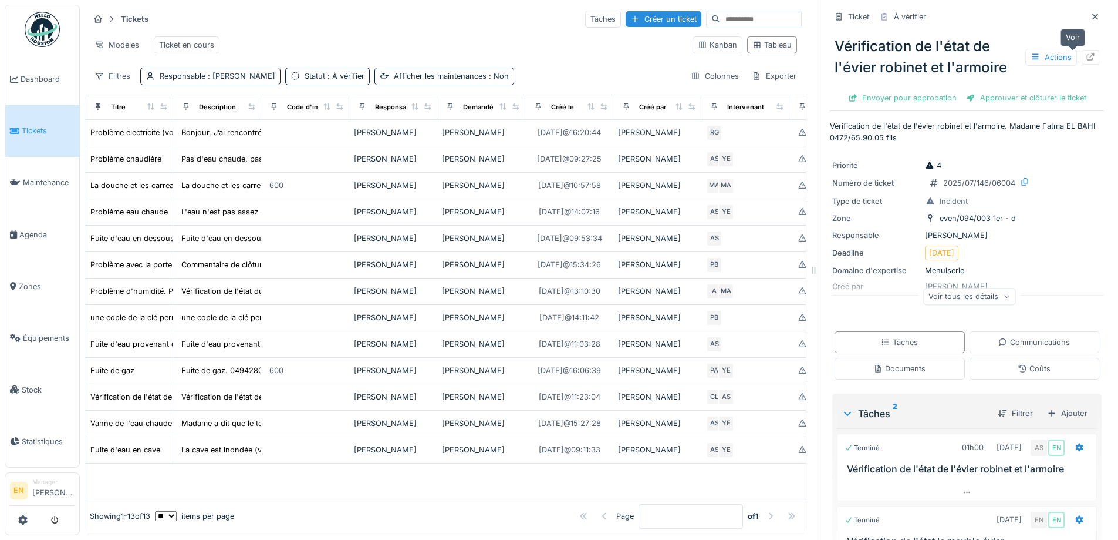
click at [1086, 58] on icon at bounding box center [1090, 57] width 9 height 8
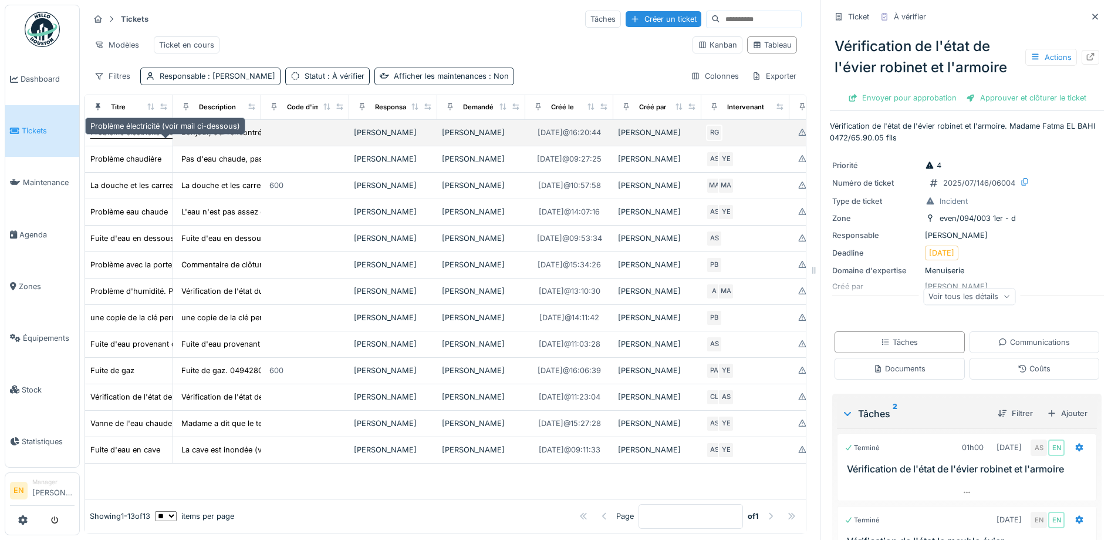
click at [141, 138] on div "Problème électricité (voir mail ci-dessous)" at bounding box center [165, 132] width 150 height 11
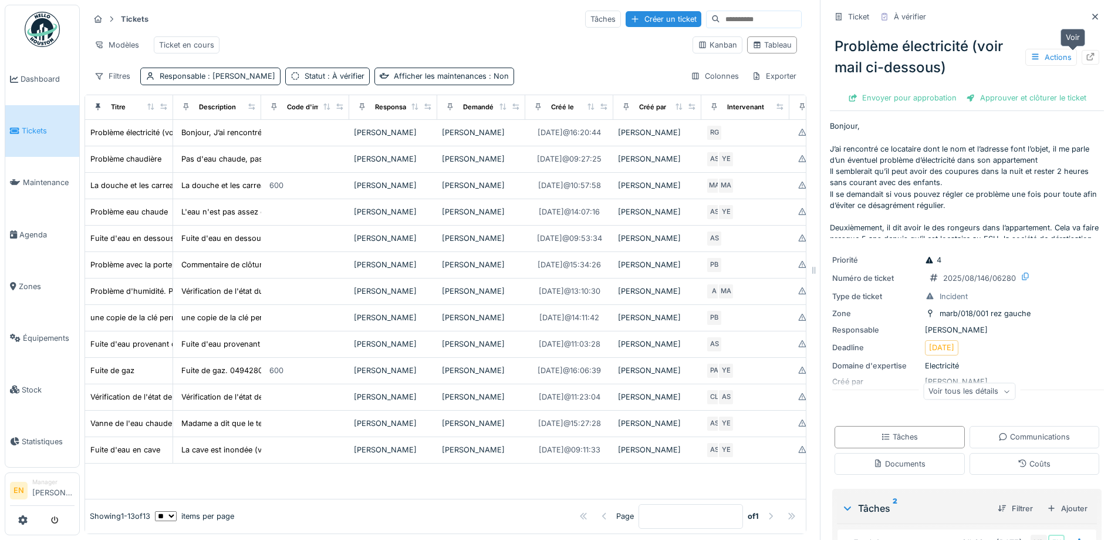
click at [1086, 60] on icon at bounding box center [1090, 57] width 9 height 8
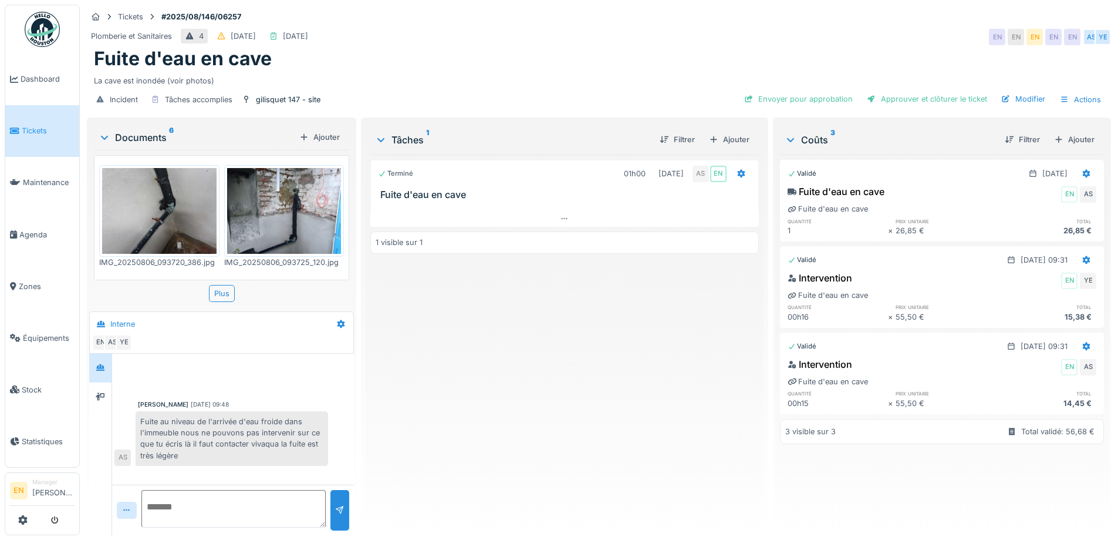
scroll to position [9, 0]
click at [433, 389] on div "Terminé 01h00 06/08/2025 AS EN Fuite d'eau en cave 1 visible sur 1" at bounding box center [564, 339] width 388 height 371
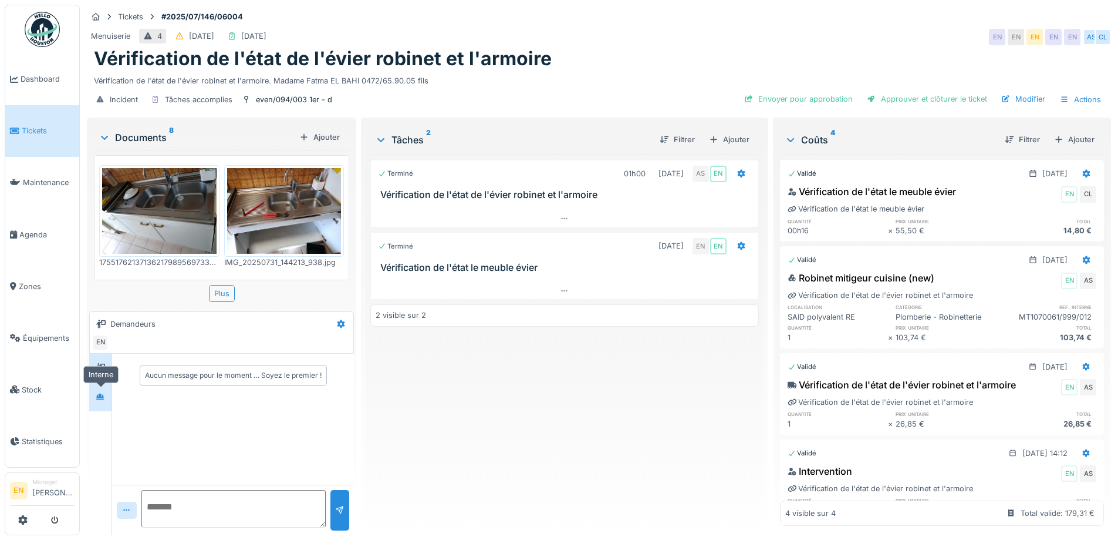
click at [102, 397] on icon at bounding box center [100, 396] width 8 height 6
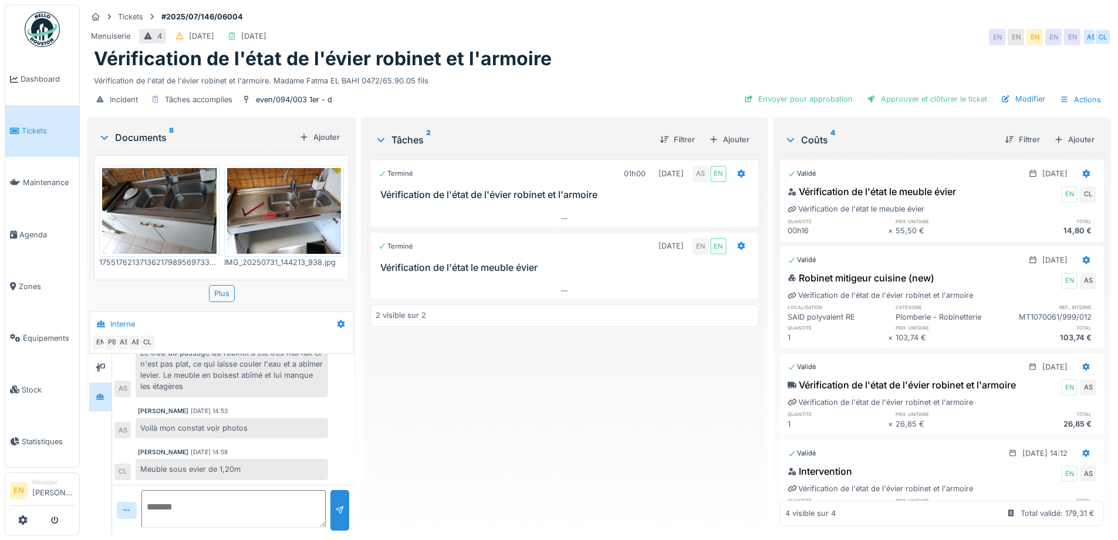
click at [473, 442] on div "Terminé 01h00 31/07/2025 AS EN Vérification de l'état de l'évier robinet et l'a…" at bounding box center [564, 339] width 388 height 371
click at [408, 459] on div "Terminé 01h00 31/07/2025 AS EN Vérification de l'état de l'évier robinet et l'a…" at bounding box center [564, 339] width 388 height 371
click at [775, 26] on div "Menuiserie 4 30/07/2025 25/08/2025 EN EN EN EN EN AS CL" at bounding box center [599, 36] width 1024 height 21
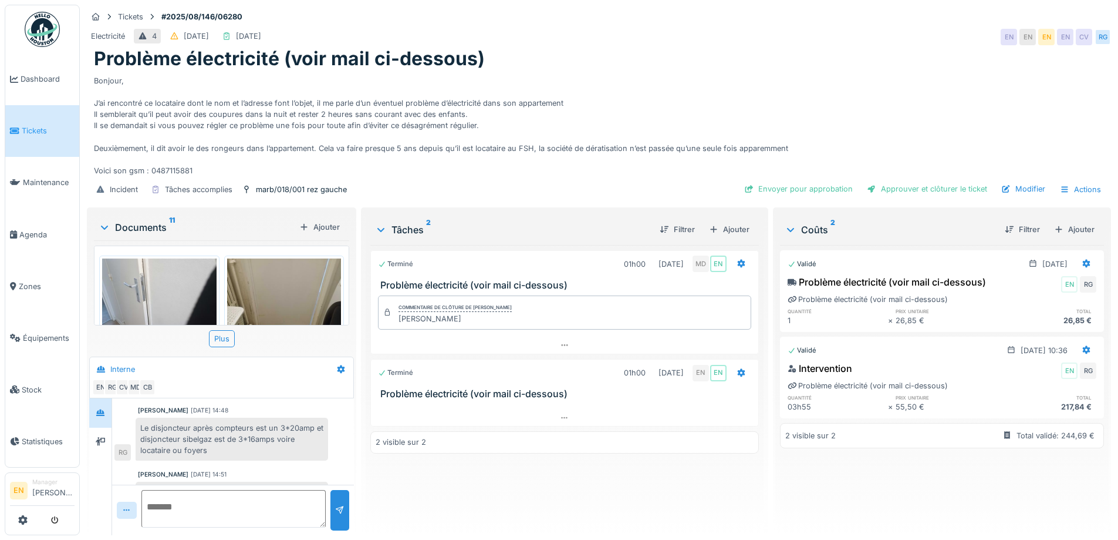
scroll to position [202, 0]
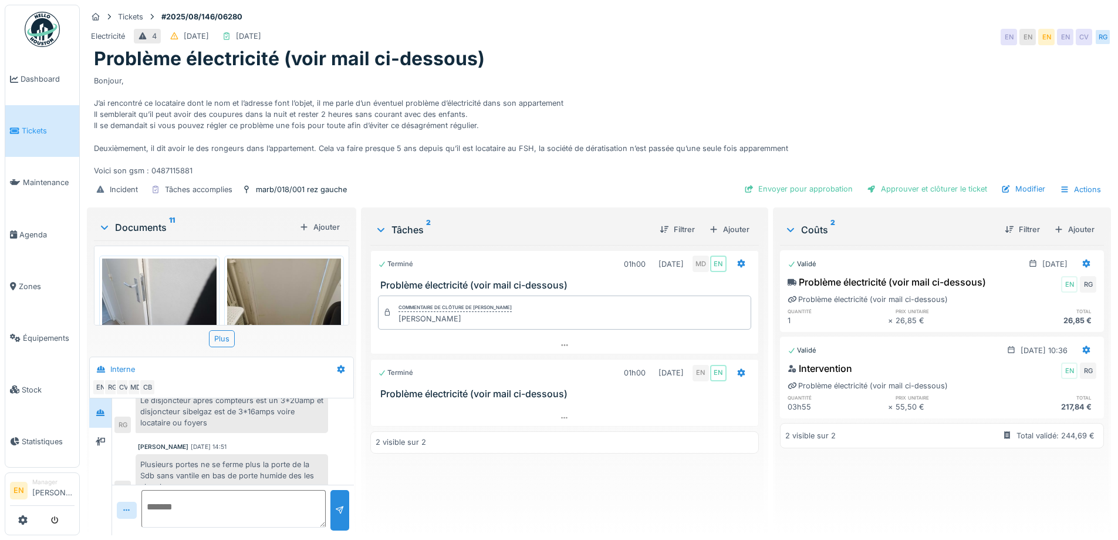
click at [608, 465] on div "Terminé 01h00 [DATE] MD EN Problème électricité (voir mail ci-dessous) Commenta…" at bounding box center [564, 385] width 388 height 281
click at [263, 427] on div "Vous [DATE] 16:26 Locataire injoignable pour planifier le rdv EN [PERSON_NAME] …" at bounding box center [233, 369] width 242 height 346
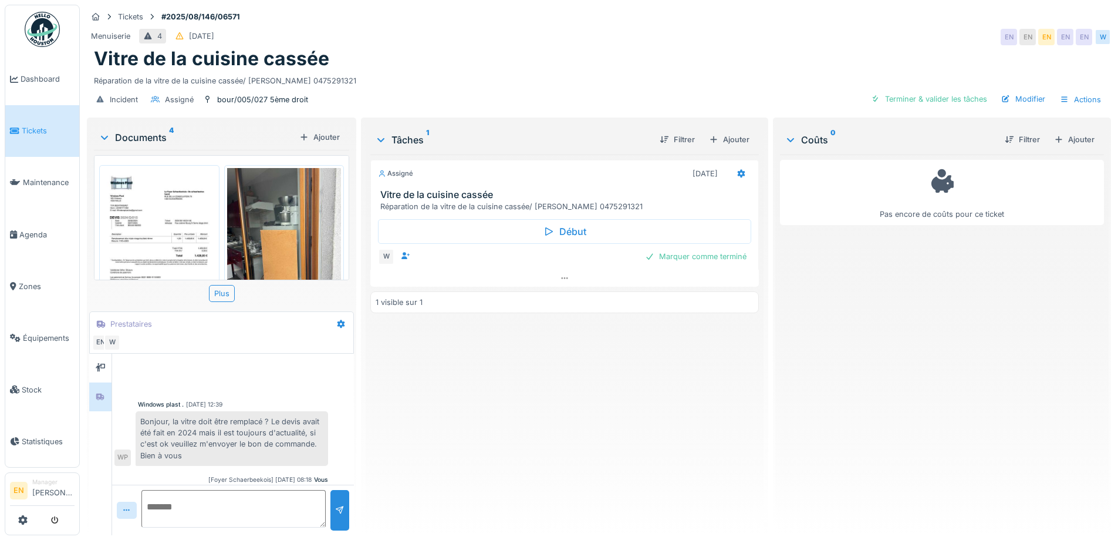
scroll to position [238, 0]
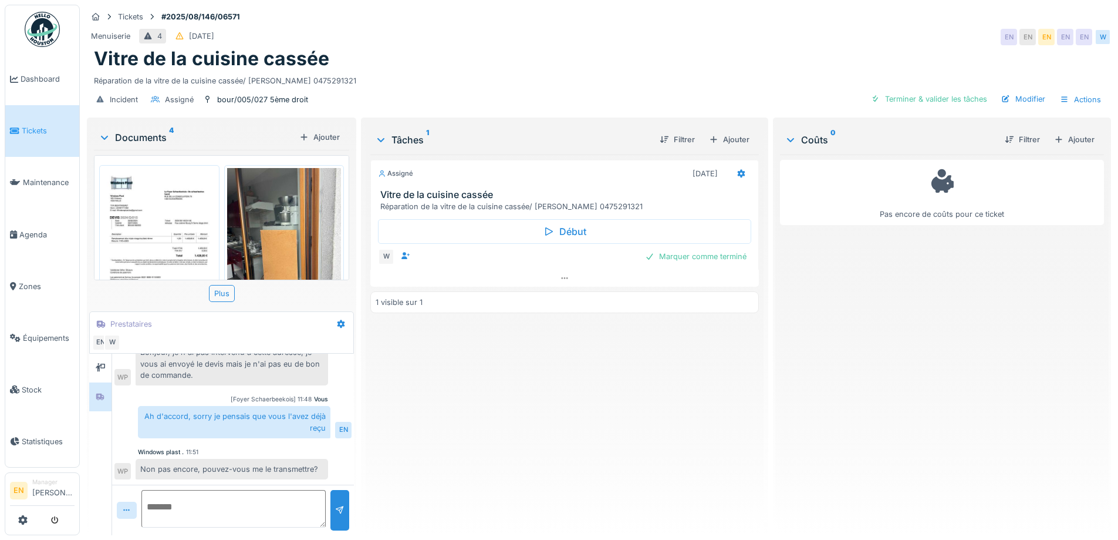
click at [500, 480] on div "Assigné 21/08/2025 Vitre de la cuisine cassée Réparation de la vitre de la cuis…" at bounding box center [564, 339] width 388 height 371
click at [493, 452] on div "Assigné 21/08/2025 Vitre de la cuisine cassée Réparation de la vitre de la cuis…" at bounding box center [564, 339] width 388 height 371
click at [557, 390] on div "Assigné 21/08/2025 Vitre de la cuisine cassée Réparation de la vitre de la cuis…" at bounding box center [564, 339] width 388 height 371
click at [514, 447] on div "Assigné 21/08/2025 Vitre de la cuisine cassée Réparation de la vitre de la cuis…" at bounding box center [564, 339] width 388 height 371
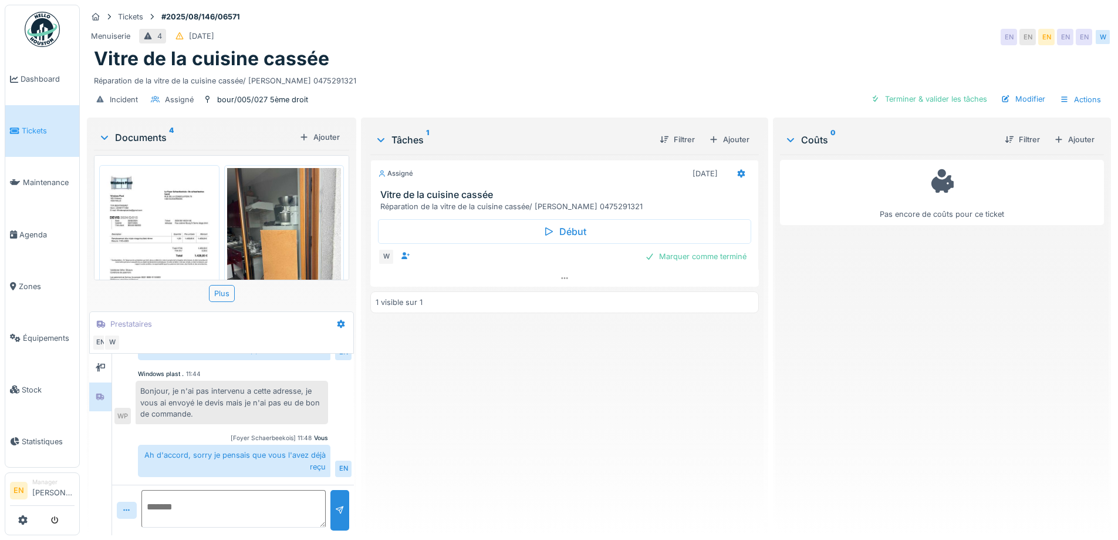
scroll to position [180, 0]
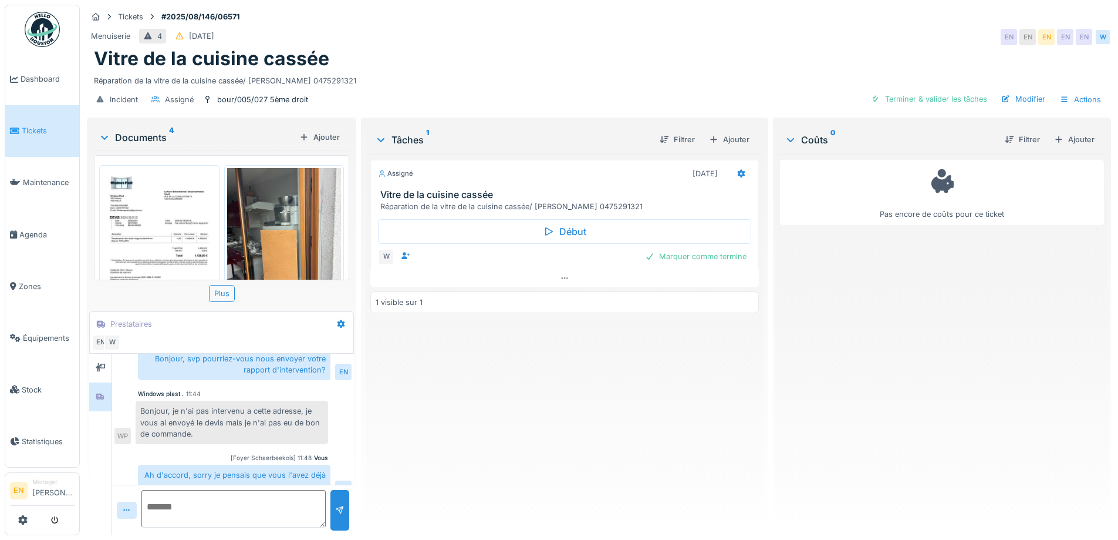
click at [480, 504] on div "Assigné 21/08/2025 Vitre de la cuisine cassée Réparation de la vitre de la cuis…" at bounding box center [564, 339] width 388 height 371
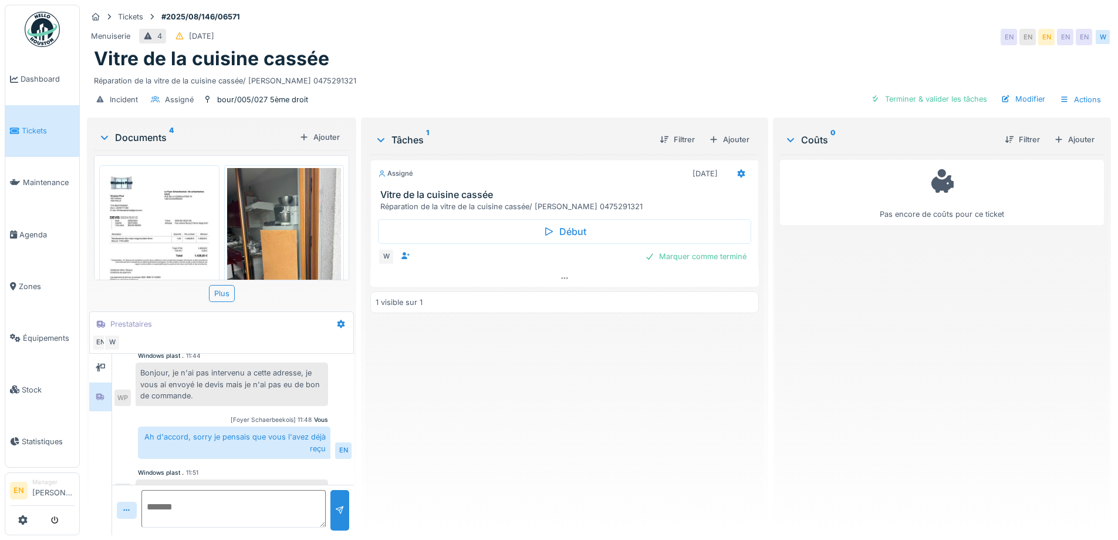
scroll to position [238, 0]
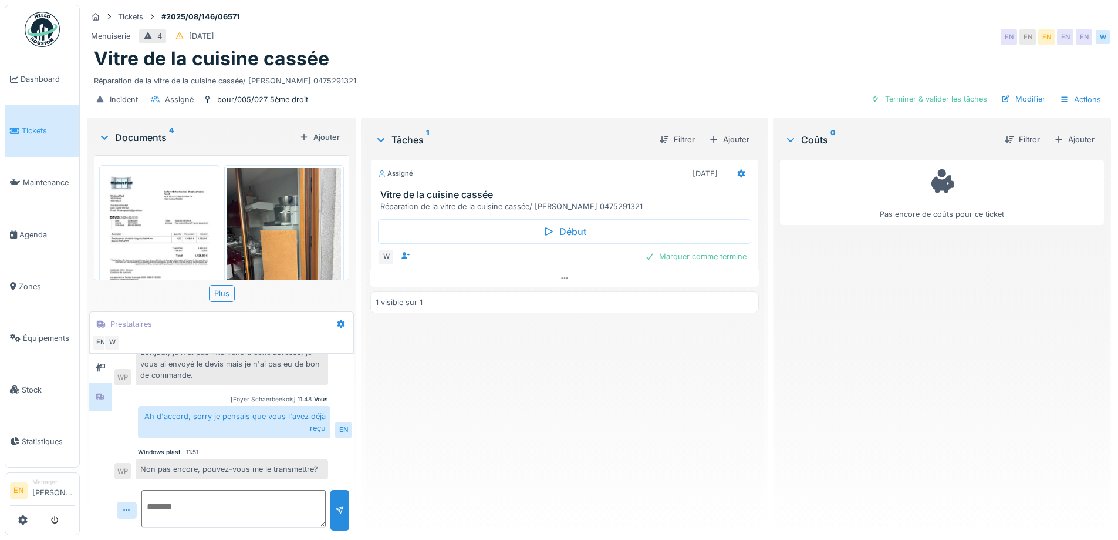
click at [446, 447] on div "Assigné 21/08/2025 Vitre de la cuisine cassée Réparation de la vitre de la cuis…" at bounding box center [564, 339] width 388 height 371
click at [787, 29] on div "Menuiserie 4 26/08/2025 EN EN EN EN EN W" at bounding box center [599, 36] width 1024 height 21
click at [656, 481] on div "Assigné 21/08/2025 Vitre de la cuisine cassée Réparation de la vitre de la cuis…" at bounding box center [564, 339] width 388 height 371
click at [828, 11] on div "Tickets #2025/08/146/06571" at bounding box center [599, 16] width 1024 height 15
click at [703, 48] on div "Vitre de la cuisine cassée" at bounding box center [599, 59] width 1010 height 22
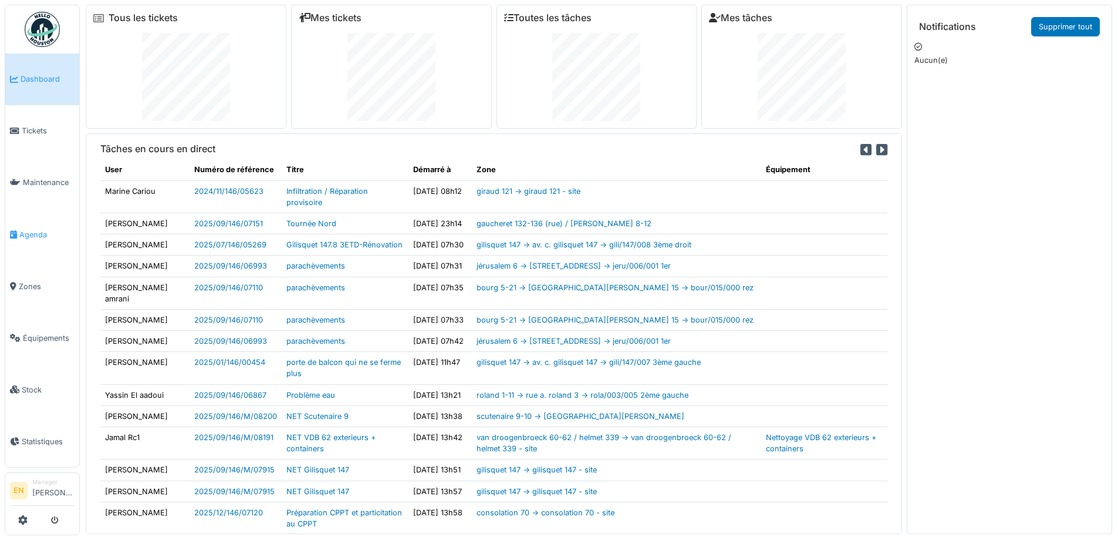
click at [38, 230] on span "Agenda" at bounding box center [46, 234] width 55 height 11
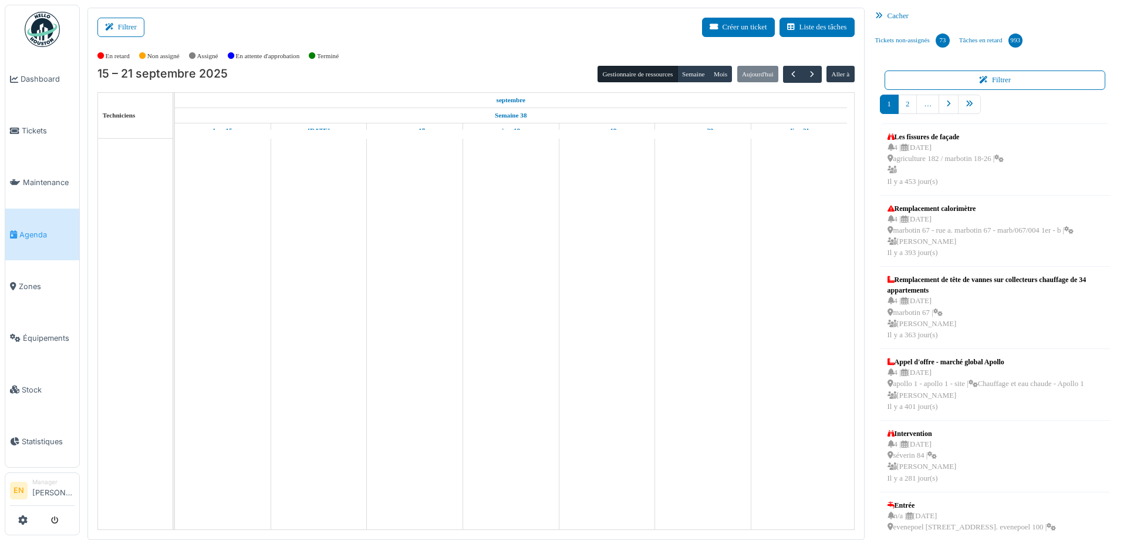
click at [129, 25] on button "Filtrer" at bounding box center [120, 27] width 47 height 19
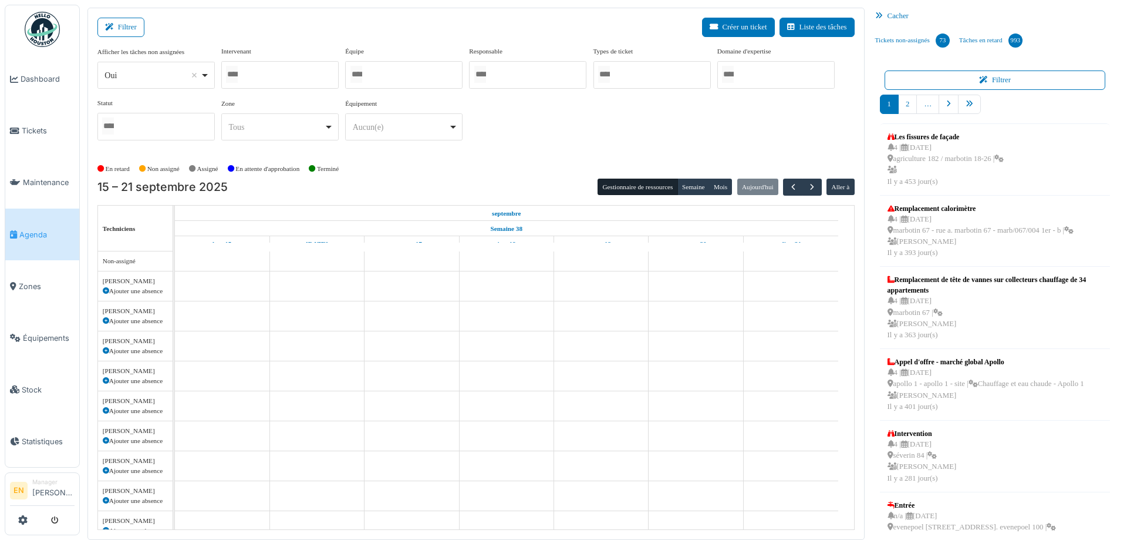
click at [203, 79] on div "Oui Remove item" at bounding box center [155, 75] width 107 height 17
select select "**"
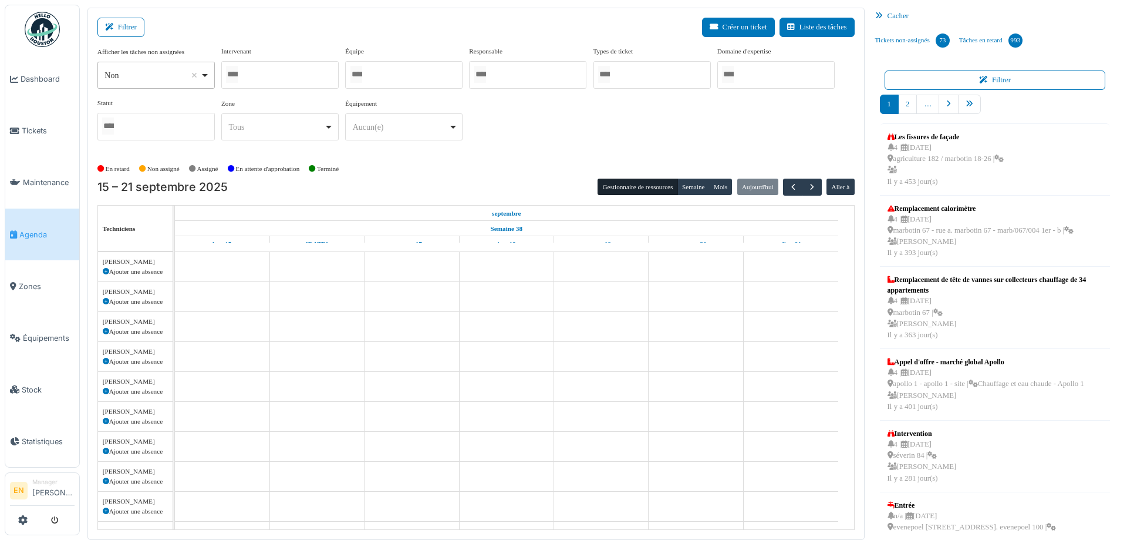
click at [276, 80] on div at bounding box center [279, 75] width 117 height 28
type input "****"
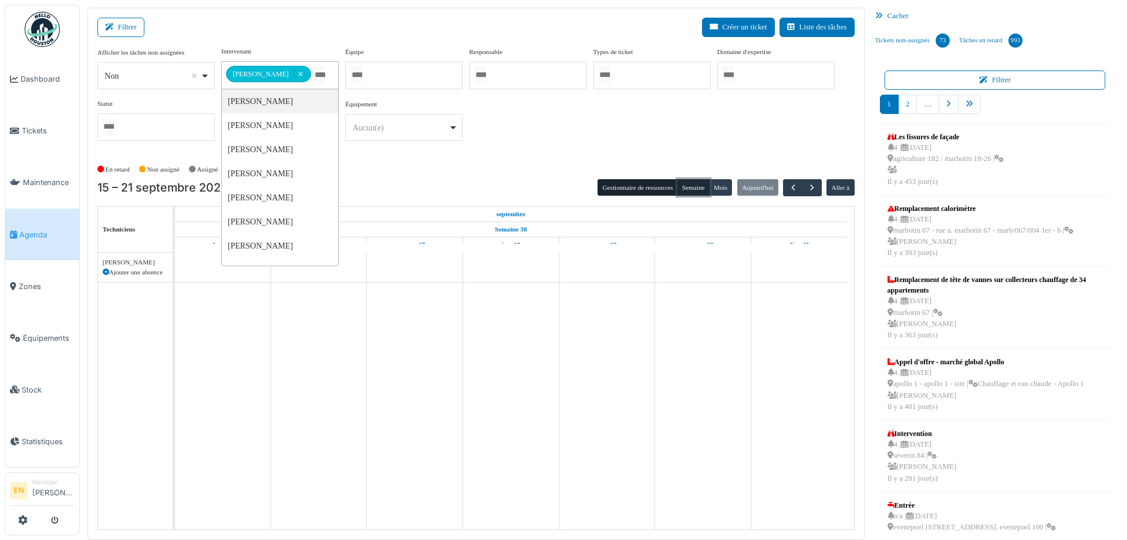
click at [682, 187] on button "Semaine" at bounding box center [693, 187] width 32 height 16
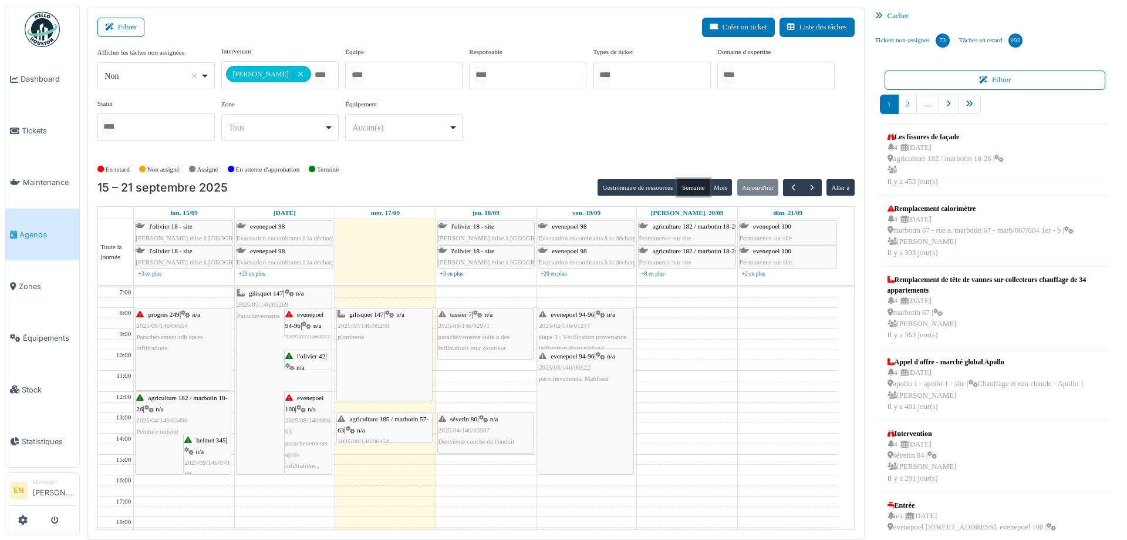
click at [383, 426] on div "agriculture 185 / marbotin 57-63 | n/a 2025/08/146/06454 fuite d'eau : démonter…" at bounding box center [385, 441] width 94 height 56
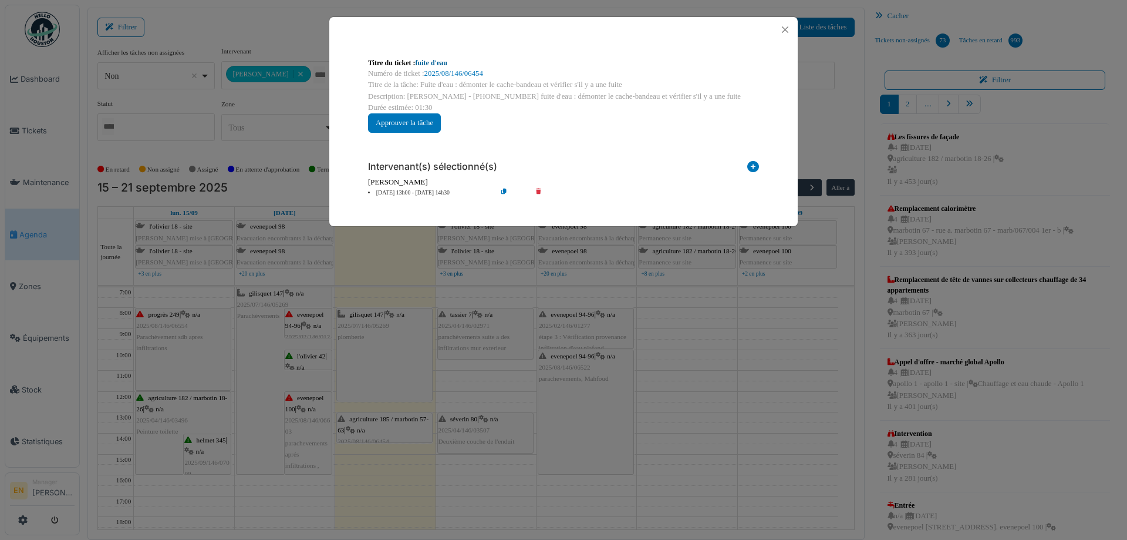
click at [431, 63] on link "fuite d'eau" at bounding box center [432, 63] width 32 height 8
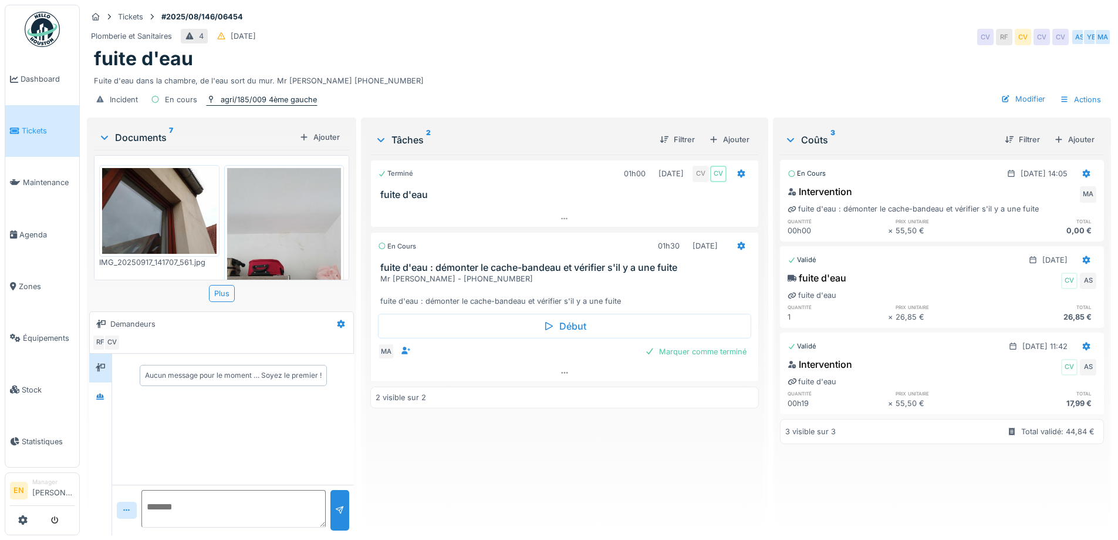
click at [278, 103] on div "agri/185/009 4ème gauche" at bounding box center [269, 99] width 96 height 11
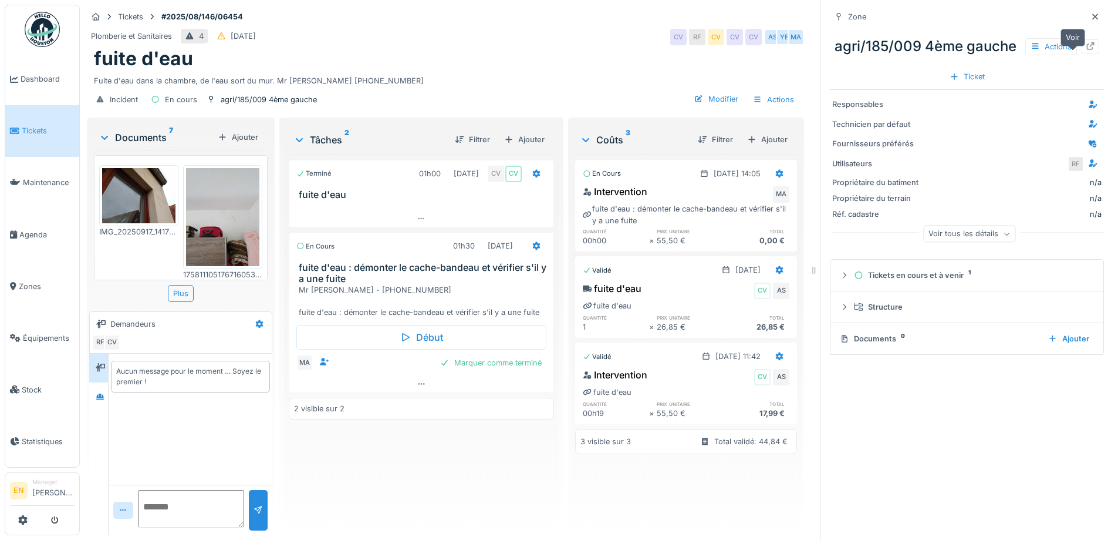
click at [1082, 54] on div at bounding box center [1091, 46] width 18 height 15
click at [97, 395] on icon at bounding box center [100, 397] width 9 height 8
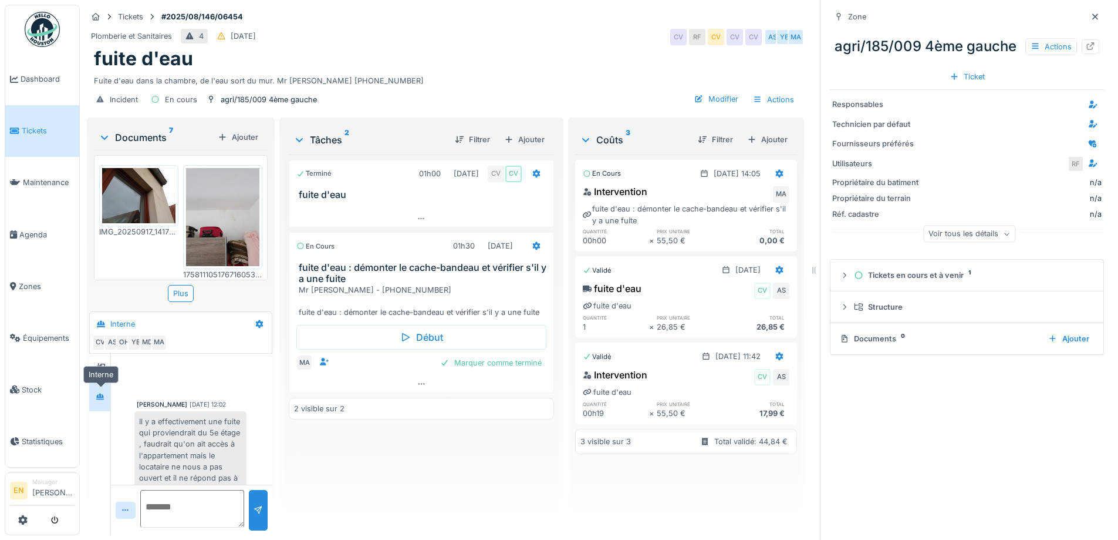
scroll to position [179, 0]
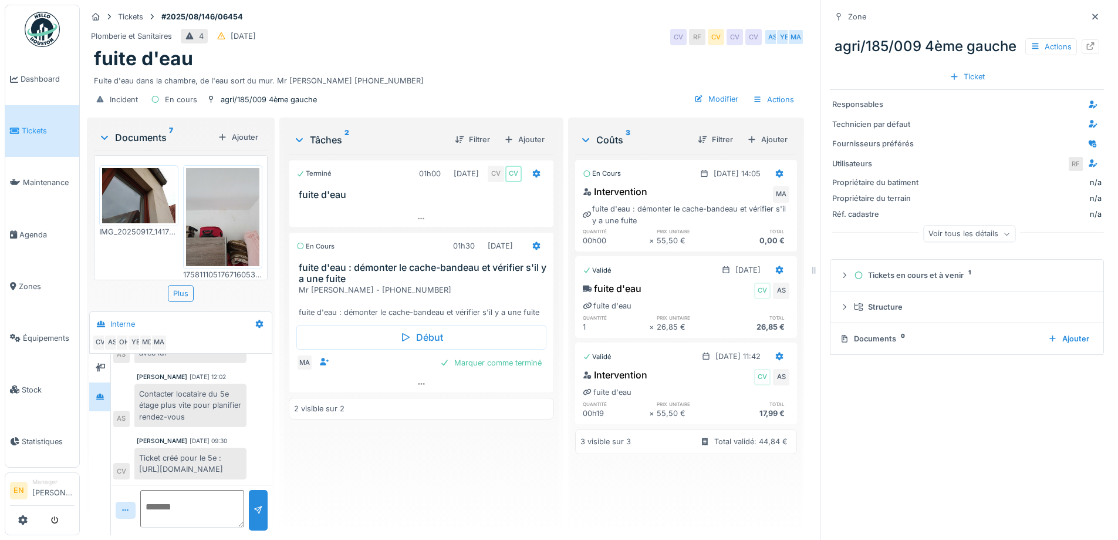
click at [369, 460] on div "Terminé 01h00 18/08/2025 CV CV fuite d'eau En cours 01h30 17/09/2025 fuite d'ea…" at bounding box center [421, 339] width 265 height 371
click at [1091, 15] on icon at bounding box center [1095, 17] width 9 height 8
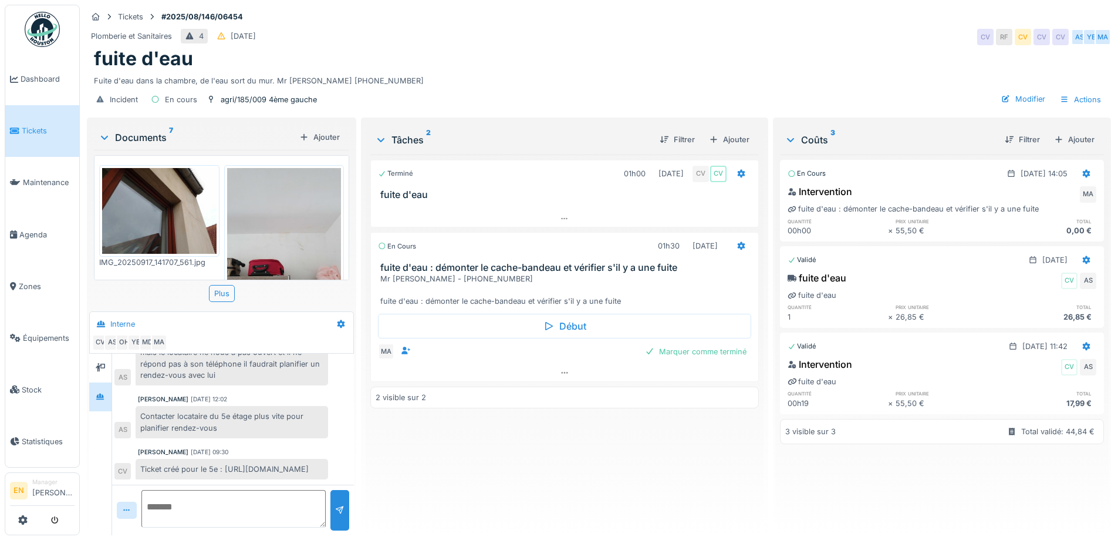
scroll to position [103, 0]
drag, startPoint x: 616, startPoint y: 55, endPoint x: 473, endPoint y: 8, distance: 150.4
click at [613, 55] on div "fuite d'eau" at bounding box center [599, 59] width 1010 height 22
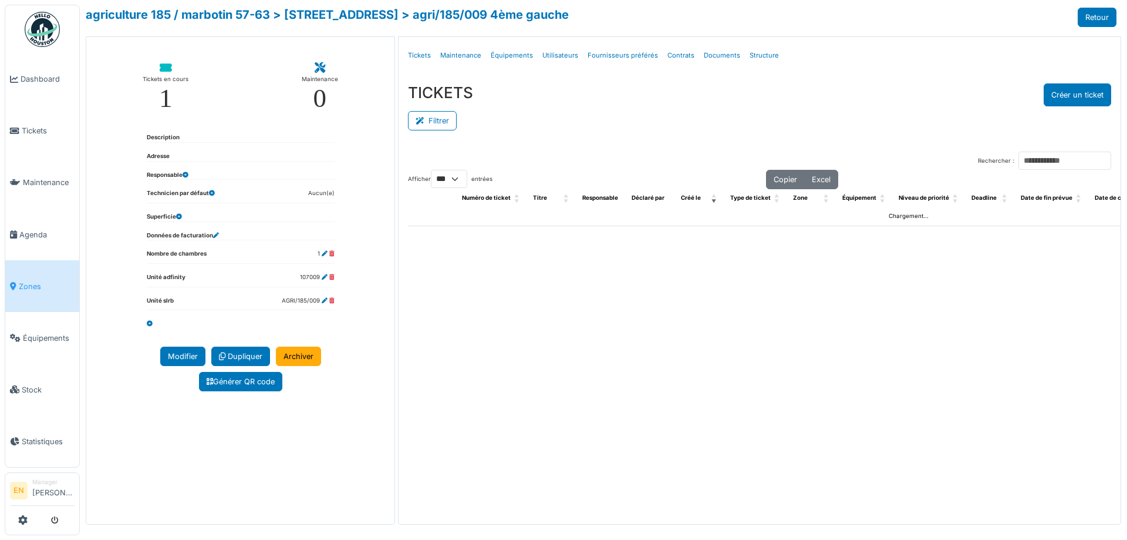
select select "***"
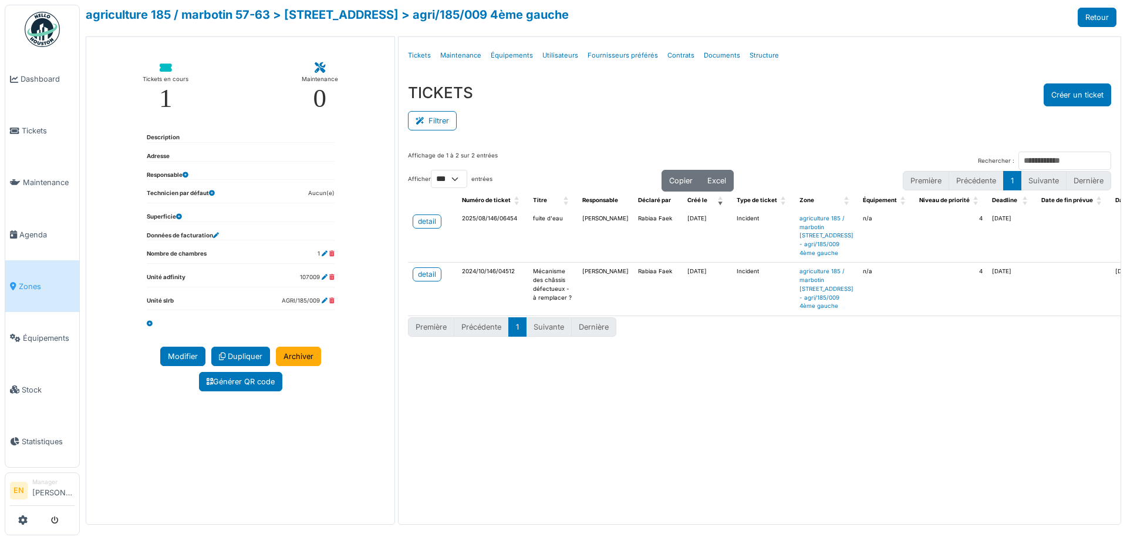
click at [686, 103] on div "TICKETS Créer un ticket" at bounding box center [759, 94] width 703 height 23
click at [382, 13] on link "> [STREET_ADDRESS]" at bounding box center [336, 15] width 126 height 14
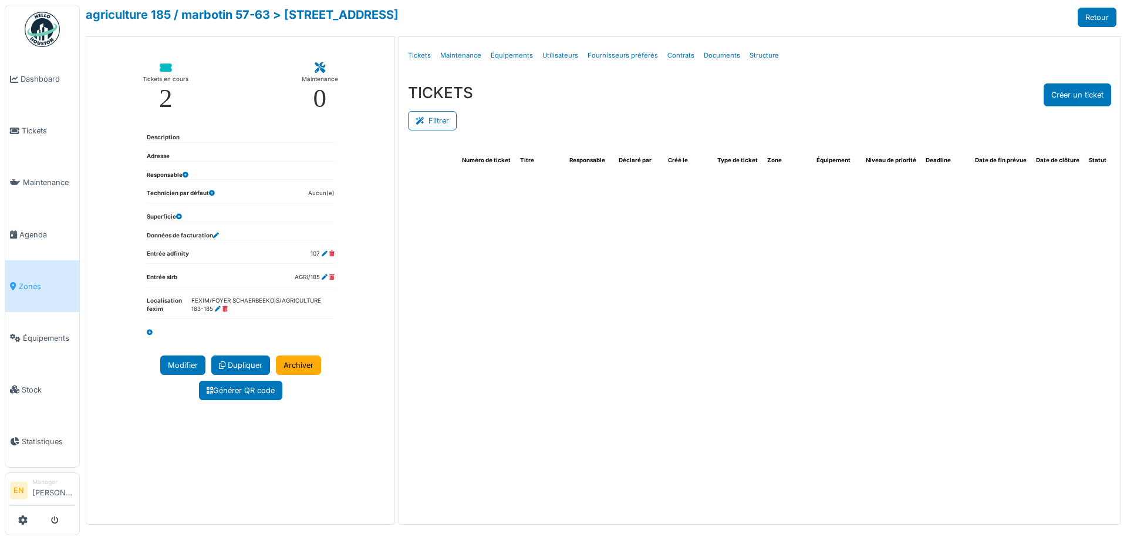
select select "***"
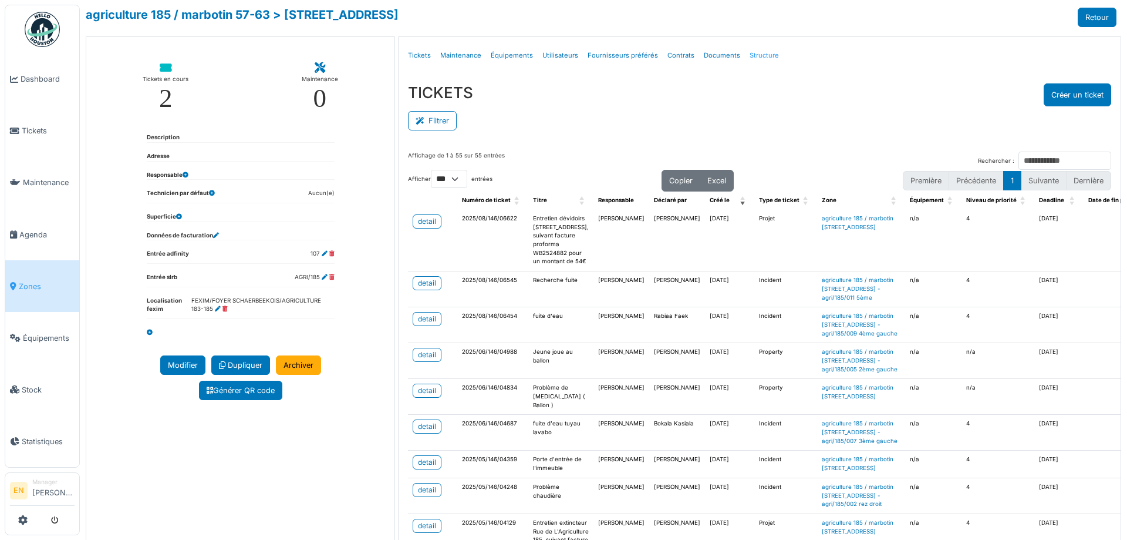
click at [760, 55] on link "Structure" at bounding box center [764, 56] width 39 height 28
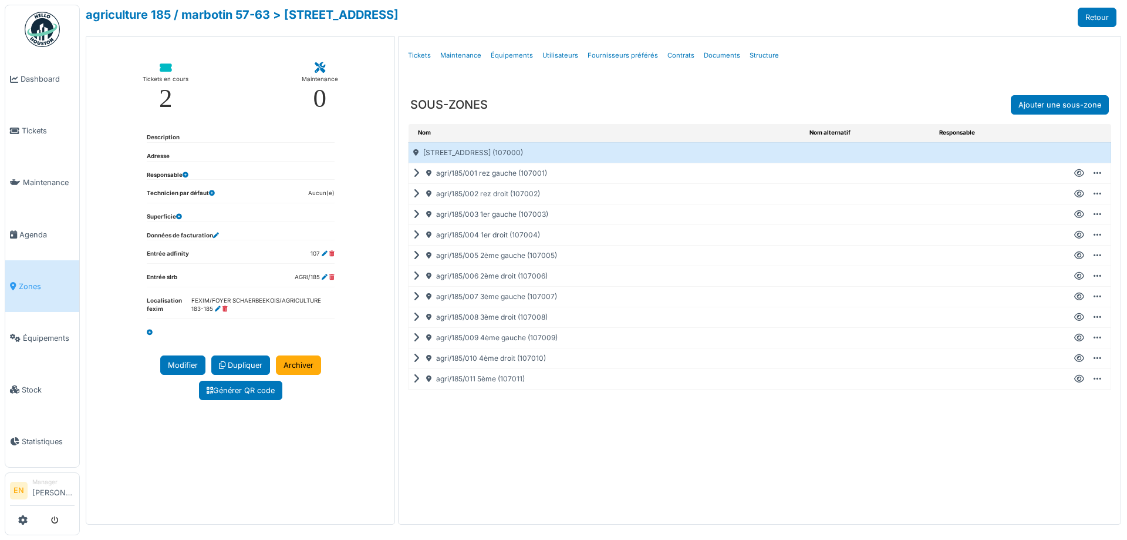
click at [1082, 379] on icon at bounding box center [1079, 379] width 10 height 1
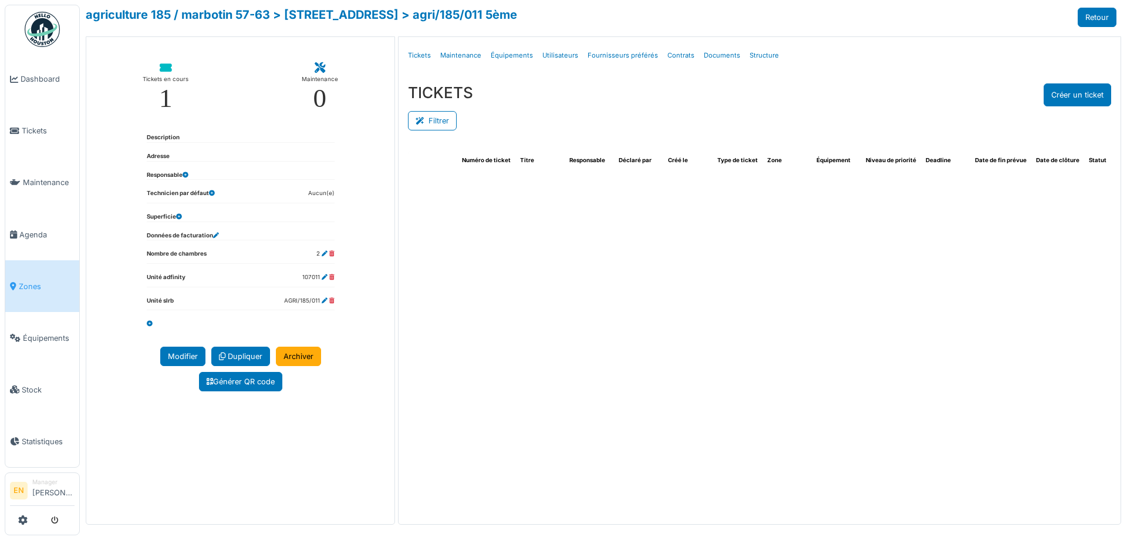
select select "***"
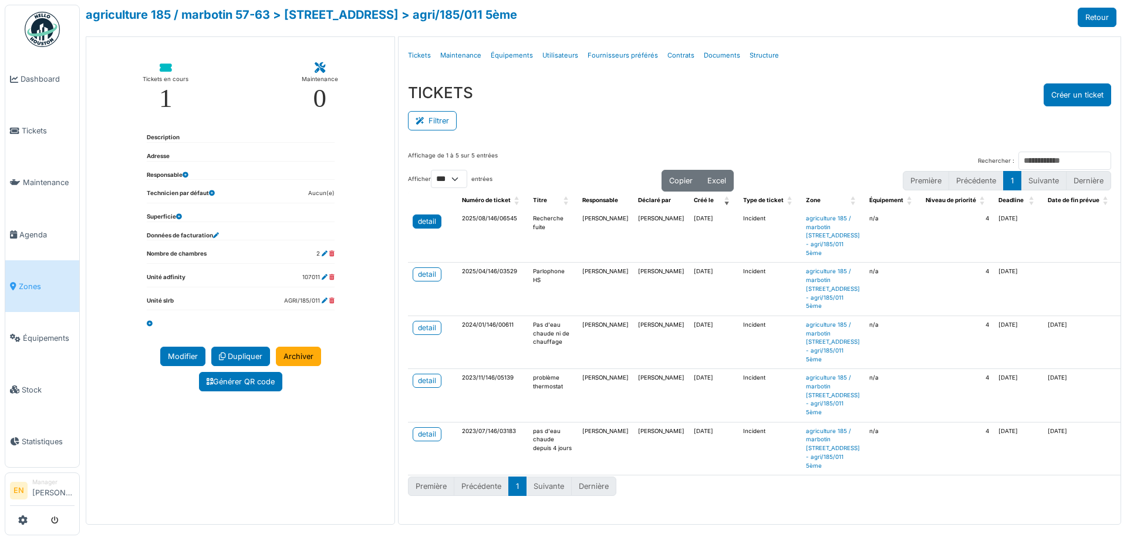
click at [430, 217] on div "detail" at bounding box center [427, 221] width 18 height 11
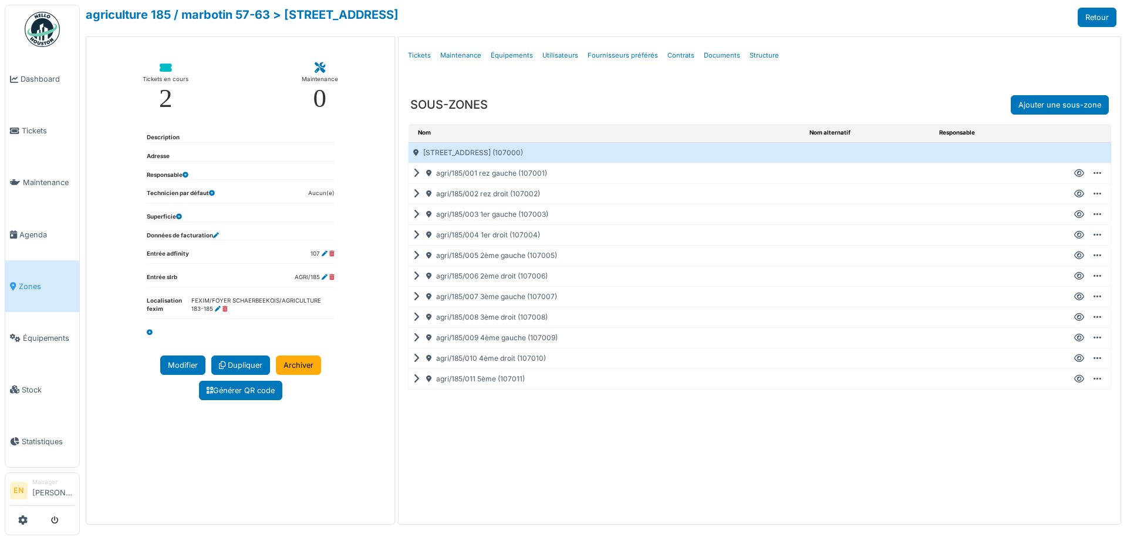
click at [875, 4] on div "**********" at bounding box center [603, 270] width 1047 height 540
click at [872, 12] on div "agriculture 185 / marbotin 57-63 > rue de l'agriculture 185 Retour" at bounding box center [601, 17] width 1031 height 19
click at [844, 18] on div "agriculture 185 / marbotin 57-63 > rue de l'agriculture 185 Retour" at bounding box center [601, 17] width 1031 height 19
click at [858, 22] on div "agriculture 185 / marbotin 57-63 > rue de l'agriculture 185 Retour" at bounding box center [601, 17] width 1031 height 19
click at [611, 473] on div "Nom Nom alternatif Responsable rue de l'agriculture 185 (107000) agri/185/001 r…" at bounding box center [760, 312] width 722 height 377
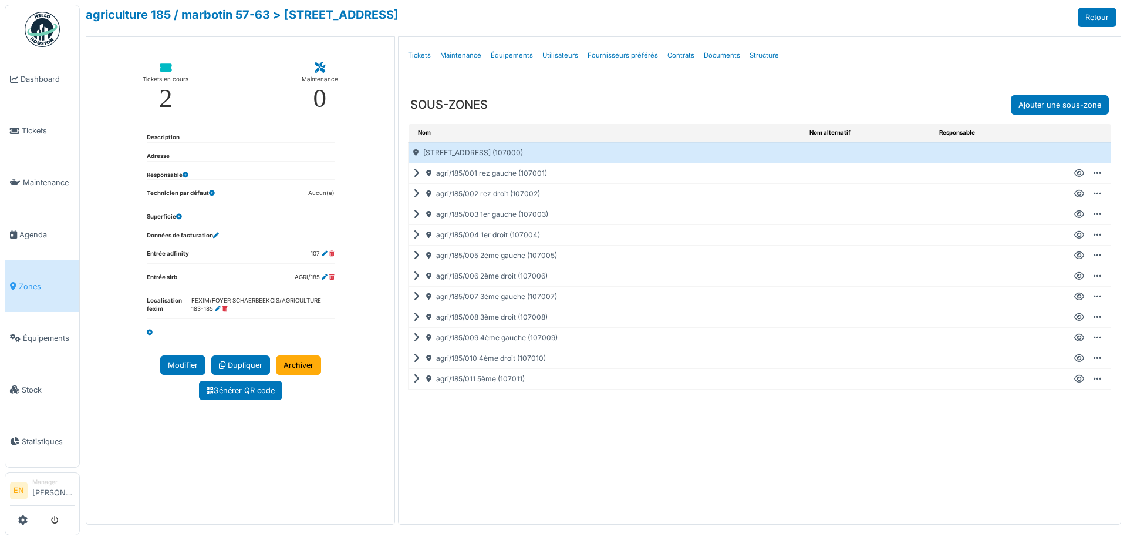
click at [606, 471] on div "Nom Nom alternatif Responsable rue de l'agriculture 185 (107000) agri/185/001 r…" at bounding box center [760, 312] width 722 height 377
click at [465, 479] on div "Nom Nom alternatif Responsable rue de l'agriculture 185 (107000) agri/185/001 r…" at bounding box center [760, 312] width 722 height 377
click at [515, 440] on div "Nom Nom alternatif Responsable rue de l'agriculture 185 (107000) agri/185/001 r…" at bounding box center [760, 312] width 722 height 377
click at [929, 5] on div "**********" at bounding box center [603, 270] width 1047 height 540
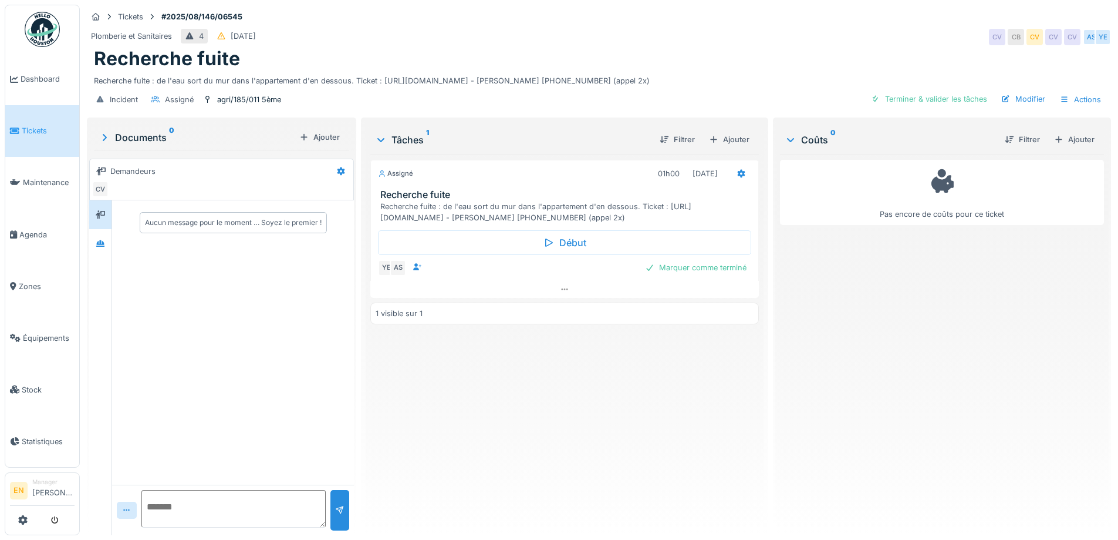
click at [476, 360] on div "Assigné 01h00 [DATE] Recherche fuite Recherche fuite : de l'eau sort du mur dan…" at bounding box center [564, 339] width 388 height 371
click at [725, 35] on div "Plomberie et Sanitaires 4 [DATE] CV CB CV CV CV AS YE" at bounding box center [599, 36] width 1024 height 21
drag, startPoint x: 787, startPoint y: 47, endPoint x: 795, endPoint y: 42, distance: 10.0
click at [790, 45] on div "Plomberie et Sanitaires 4 [DATE] CV CB CV CV CV AS YE" at bounding box center [599, 36] width 1024 height 21
drag, startPoint x: 613, startPoint y: 396, endPoint x: 752, endPoint y: 136, distance: 294.1
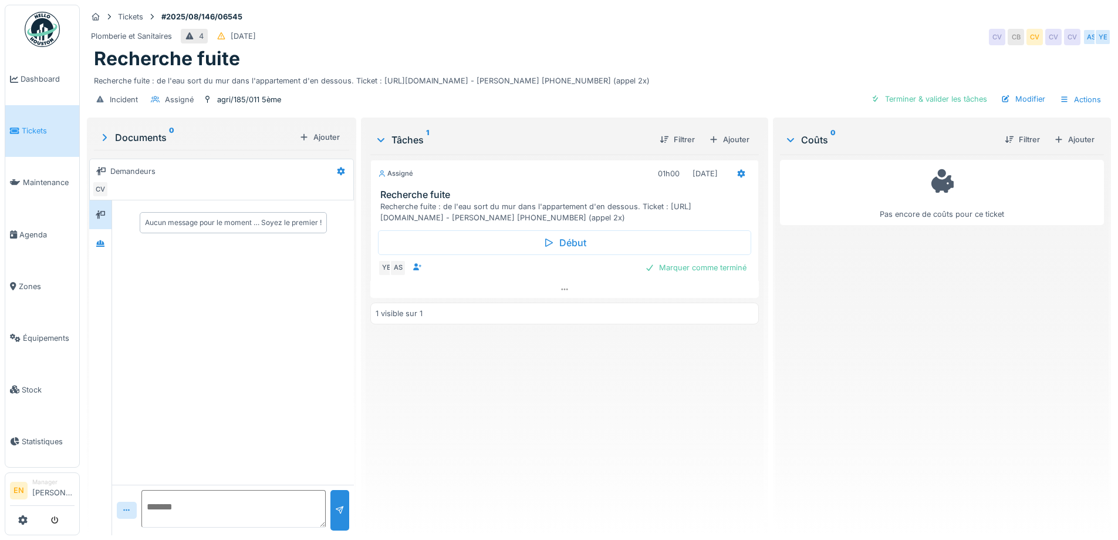
click at [615, 396] on div "Assigné 01h00 [DATE] Recherche fuite Recherche fuite : de l'eau sort du mur dan…" at bounding box center [564, 339] width 388 height 371
click at [831, 0] on div "Tickets #2025/08/146/06545 Plomberie et Sanitaires 4 [DATE] CV CB CV CV CV AS Y…" at bounding box center [599, 270] width 1038 height 540
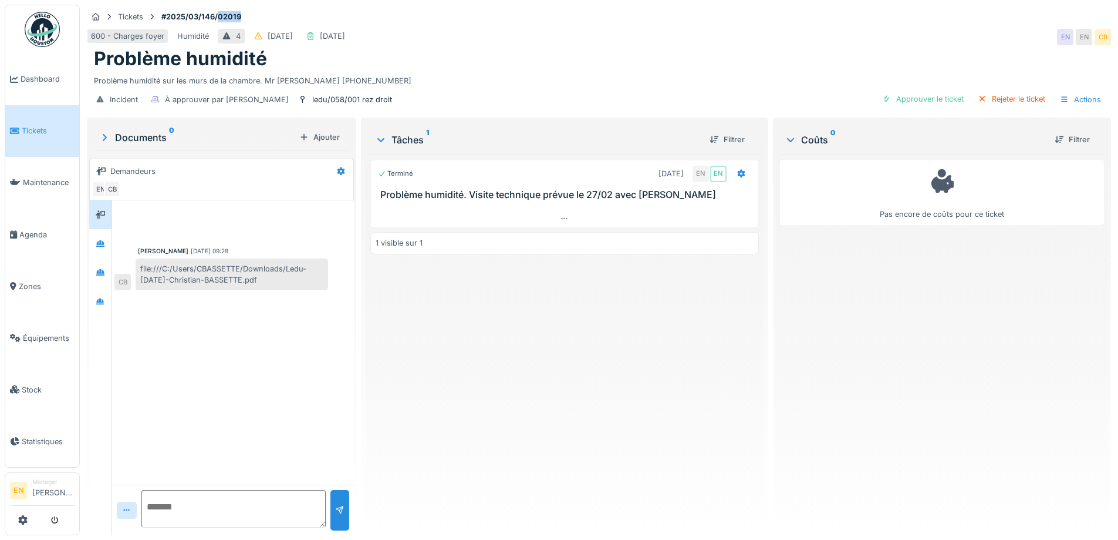
drag, startPoint x: 244, startPoint y: 15, endPoint x: 218, endPoint y: 16, distance: 25.3
click at [218, 16] on strong "#2025/03/146/02019" at bounding box center [201, 16] width 89 height 11
copy strong "02019"
drag, startPoint x: 493, startPoint y: 374, endPoint x: 477, endPoint y: 361, distance: 20.4
click at [483, 366] on div "Terminé [DATE] EN EN Problème humidité. Visite technique prévue le 27/02 avec […" at bounding box center [564, 339] width 388 height 371
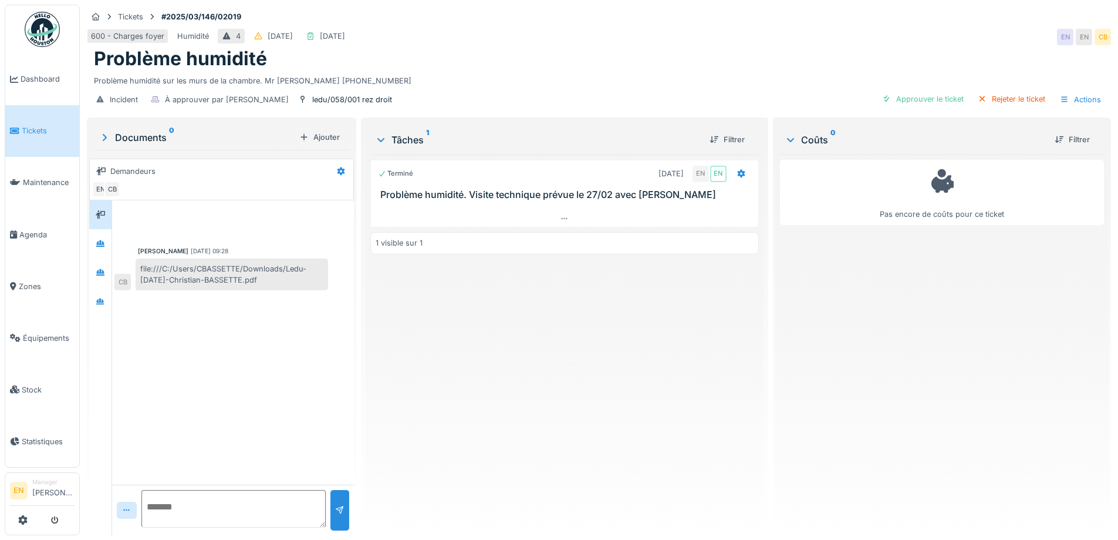
click at [493, 448] on div "Terminé [DATE] EN EN Problème humidité. Visite technique prévue le 27/02 avec […" at bounding box center [564, 339] width 388 height 371
drag, startPoint x: 495, startPoint y: 383, endPoint x: 502, endPoint y: 379, distance: 7.7
click at [497, 383] on div "Terminé [DATE] EN EN Problème humidité. Visite technique prévue le 27/02 avec […" at bounding box center [564, 339] width 388 height 371
click at [519, 370] on div "Terminé [DATE] EN EN Problème humidité. Visite technique prévue le 27/02 avec […" at bounding box center [564, 339] width 388 height 371
click at [592, 409] on div "Terminé [DATE] EN EN Problème humidité. Visite technique prévue le 27/02 avec […" at bounding box center [564, 339] width 388 height 371
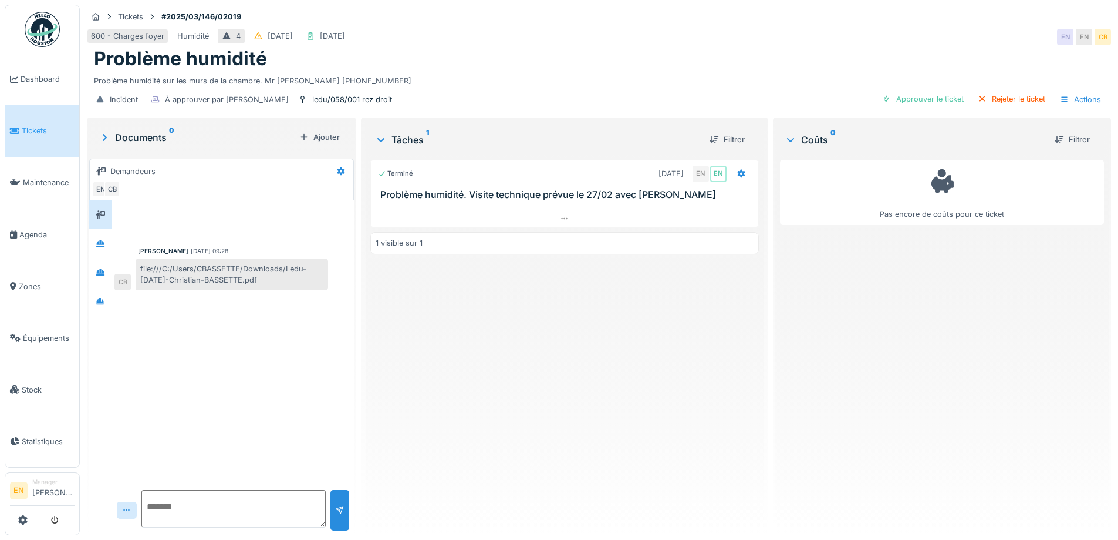
click at [458, 322] on div "Terminé [DATE] EN EN Problème humidité. Visite technique prévue le 27/02 avec […" at bounding box center [564, 339] width 388 height 371
click at [558, 68] on div "Problème humidité" at bounding box center [599, 59] width 1010 height 22
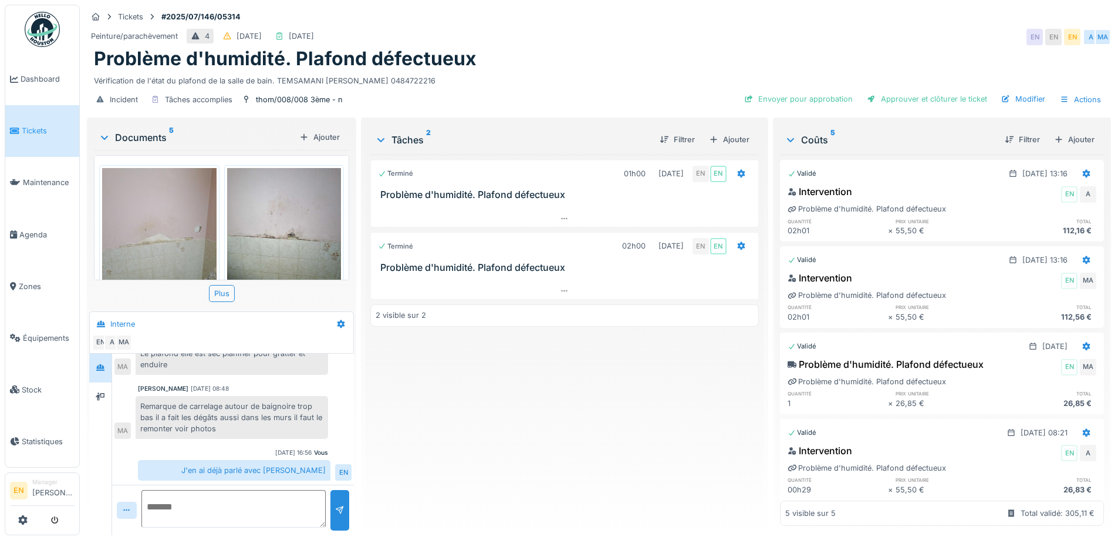
scroll to position [69, 0]
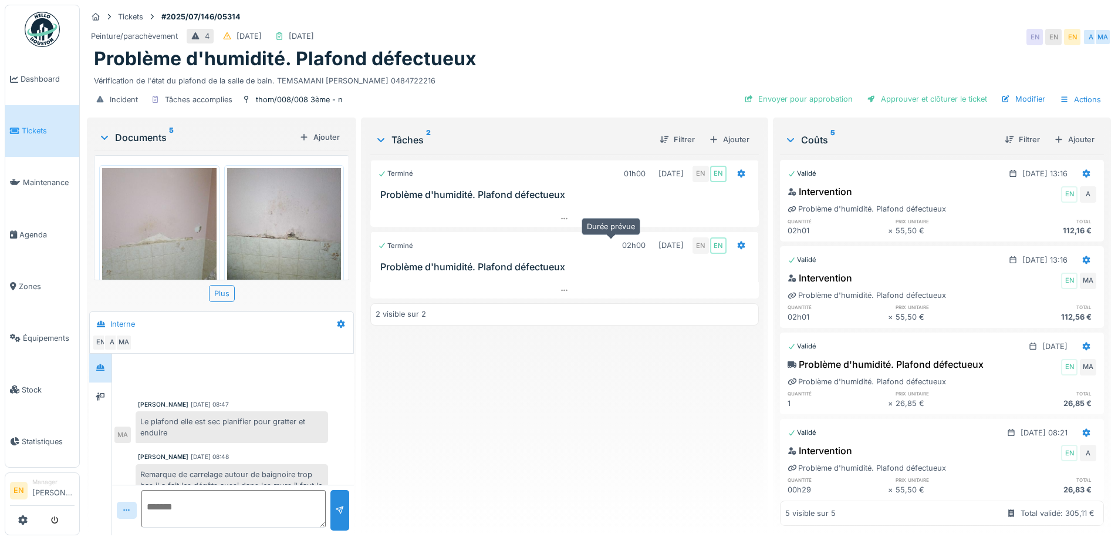
scroll to position [69, 0]
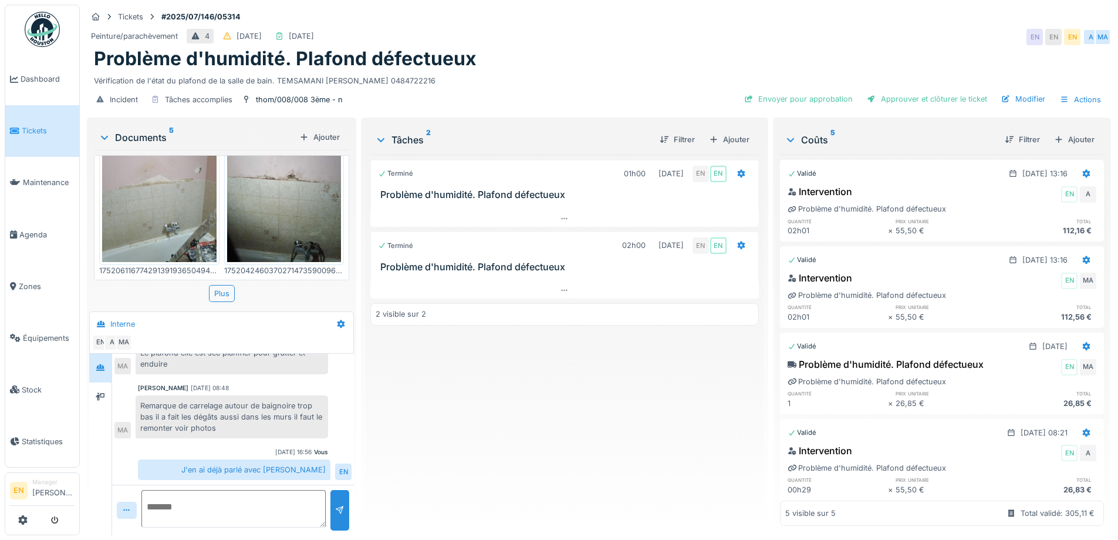
click at [453, 422] on div "Terminé 01h00 09/07/2025 EN EN Problème d'humidité. Plafond défectueux Terminé …" at bounding box center [564, 339] width 388 height 371
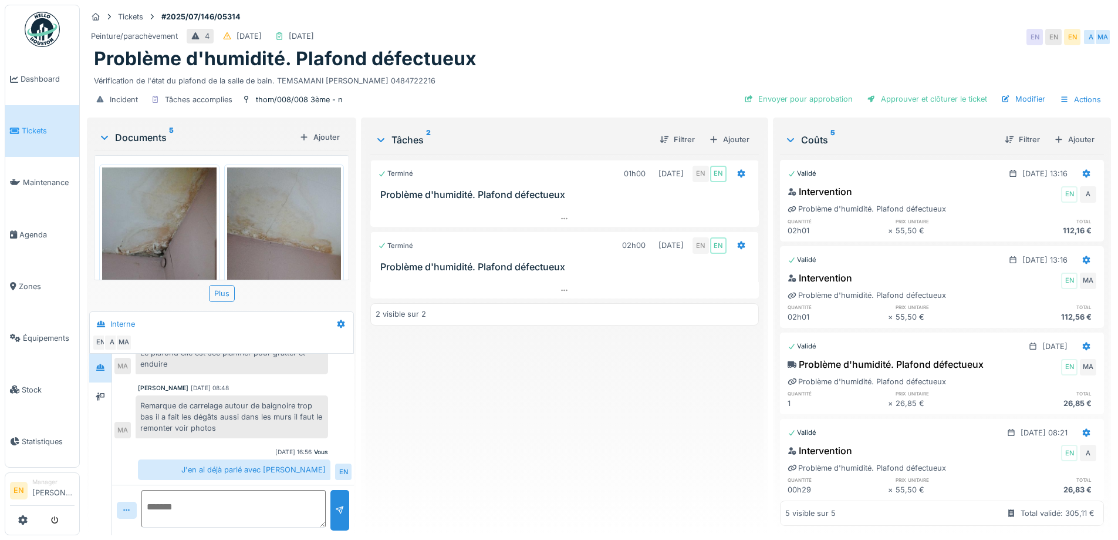
scroll to position [174, 0]
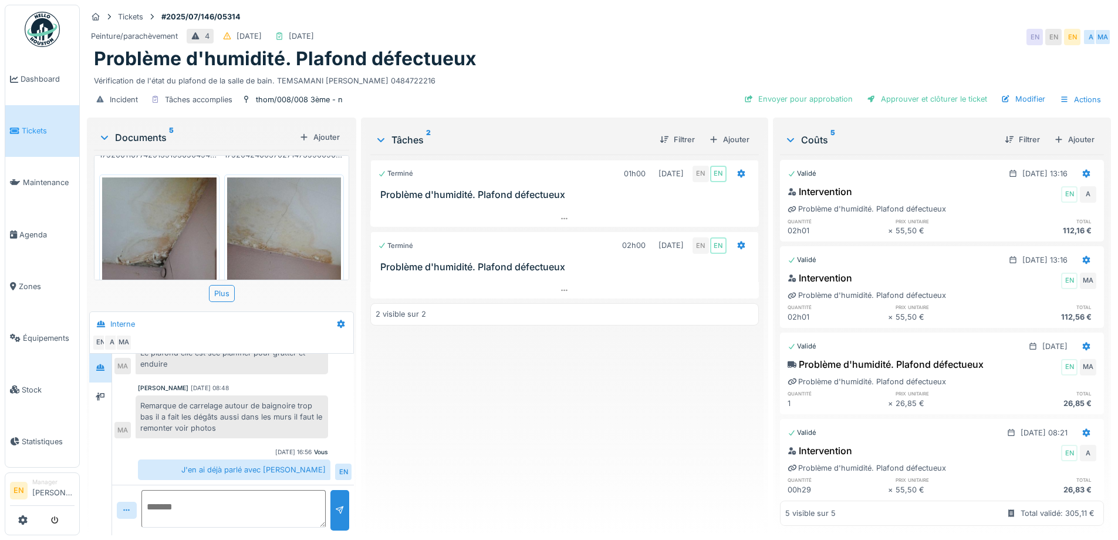
click at [180, 225] on img at bounding box center [159, 253] width 114 height 152
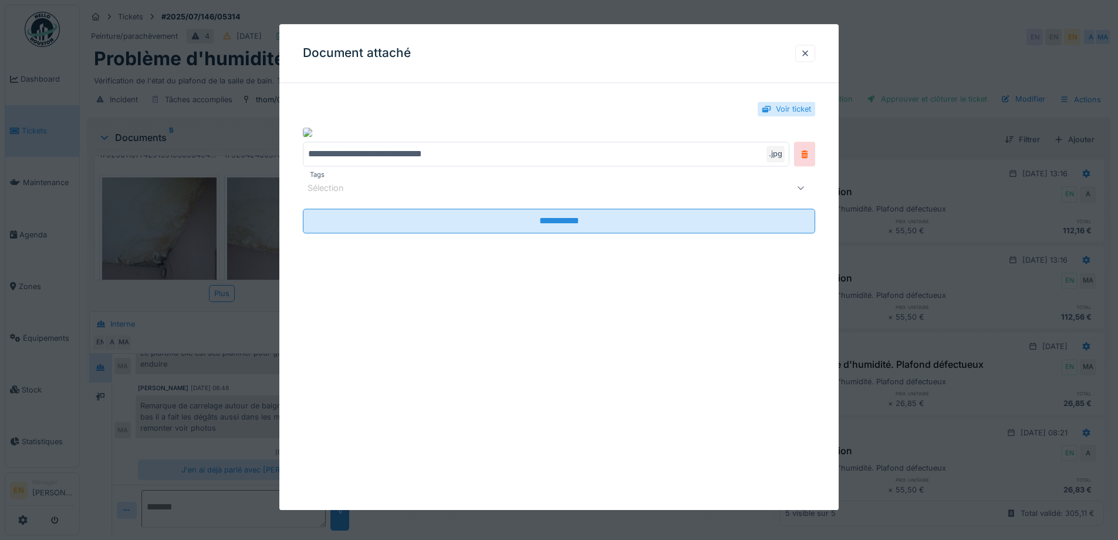
click at [808, 49] on div at bounding box center [805, 53] width 9 height 11
